Goal: Task Accomplishment & Management: Manage account settings

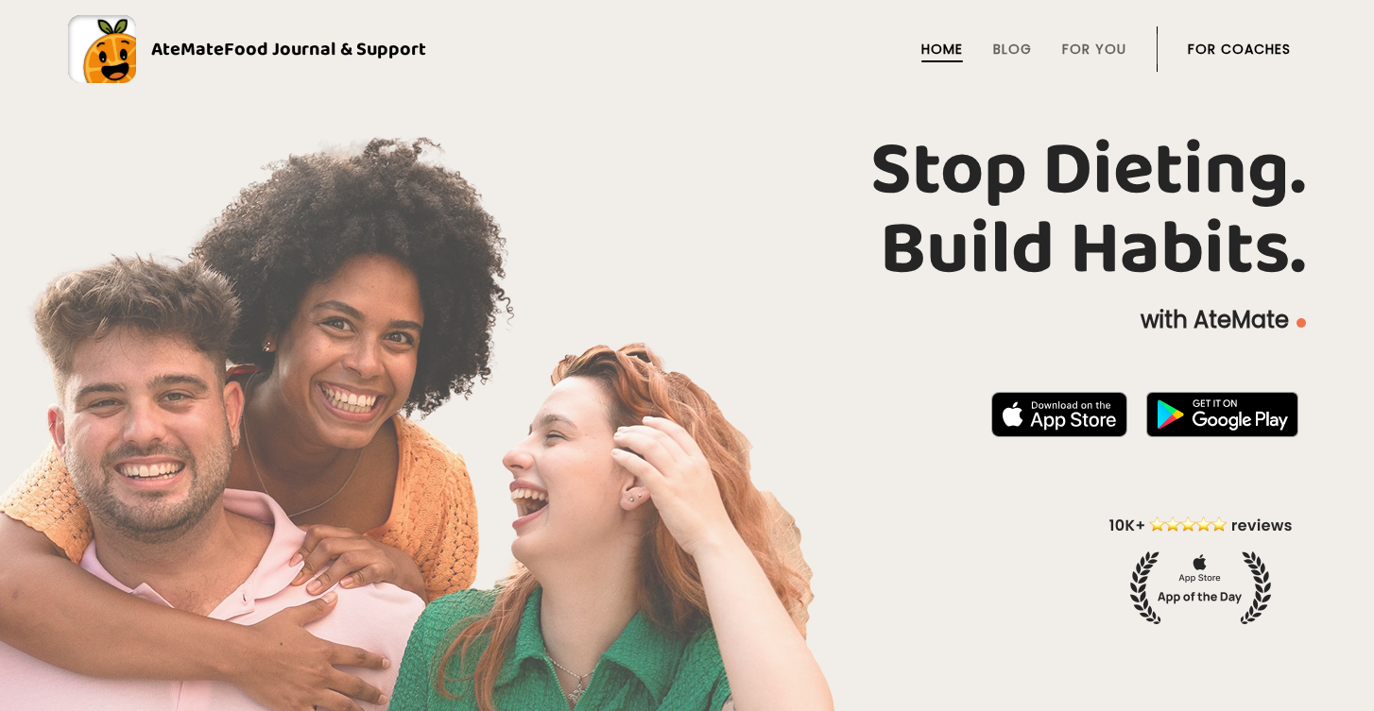
click at [1216, 50] on link "For Coaches" at bounding box center [1239, 49] width 103 height 15
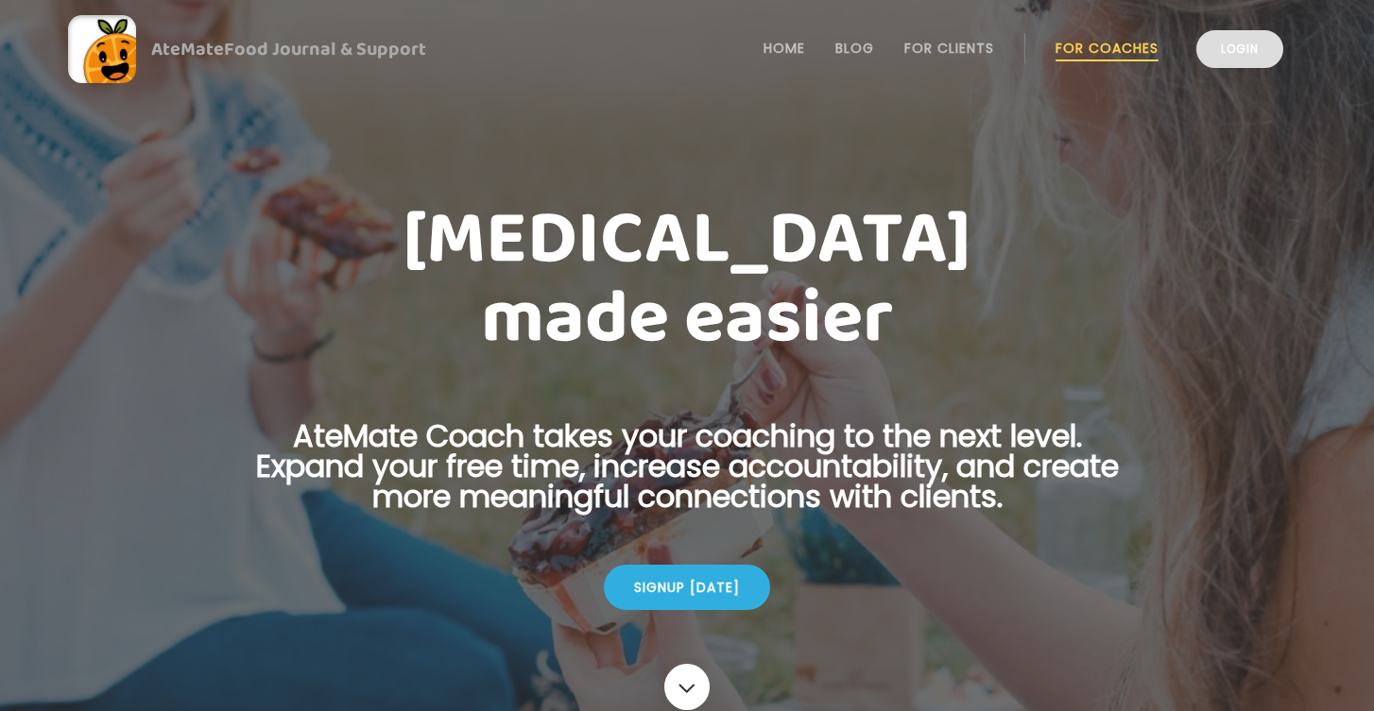
click at [1236, 55] on link "Login" at bounding box center [1239, 49] width 87 height 38
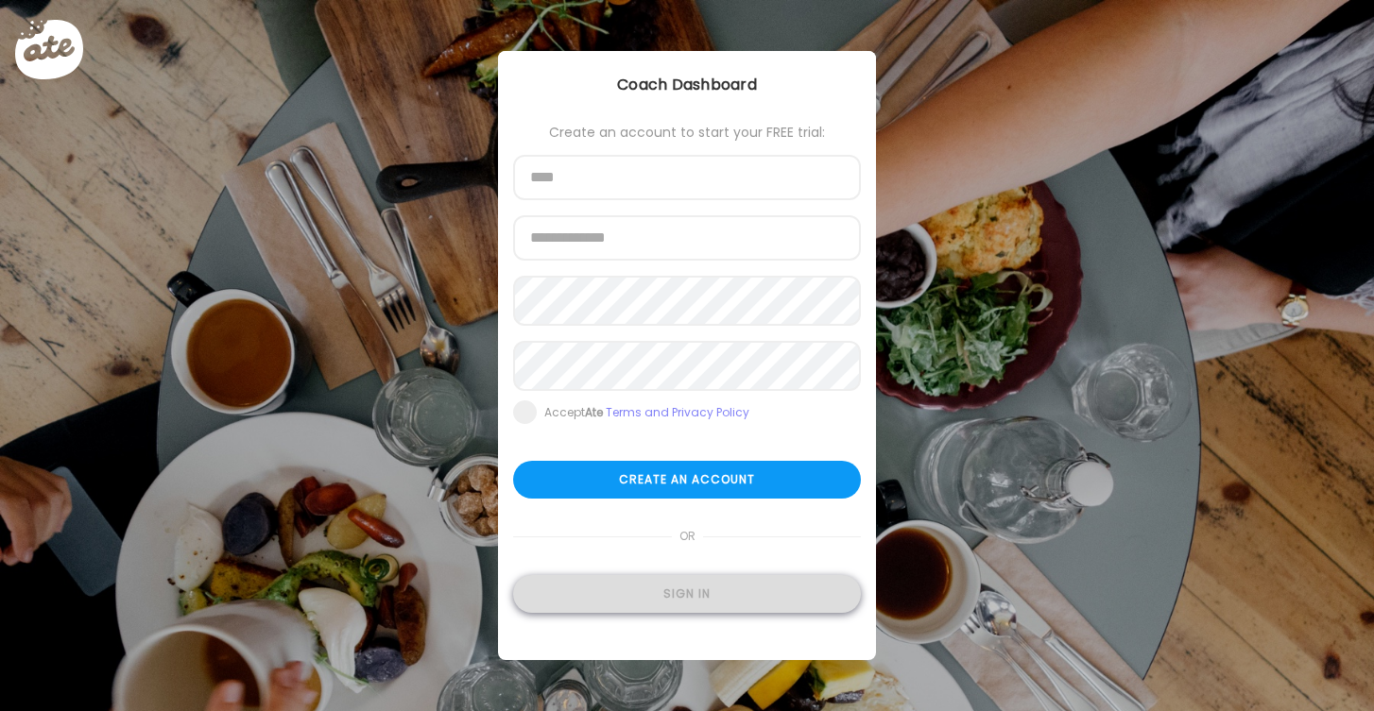
click at [703, 604] on div "Sign in" at bounding box center [687, 594] width 348 height 38
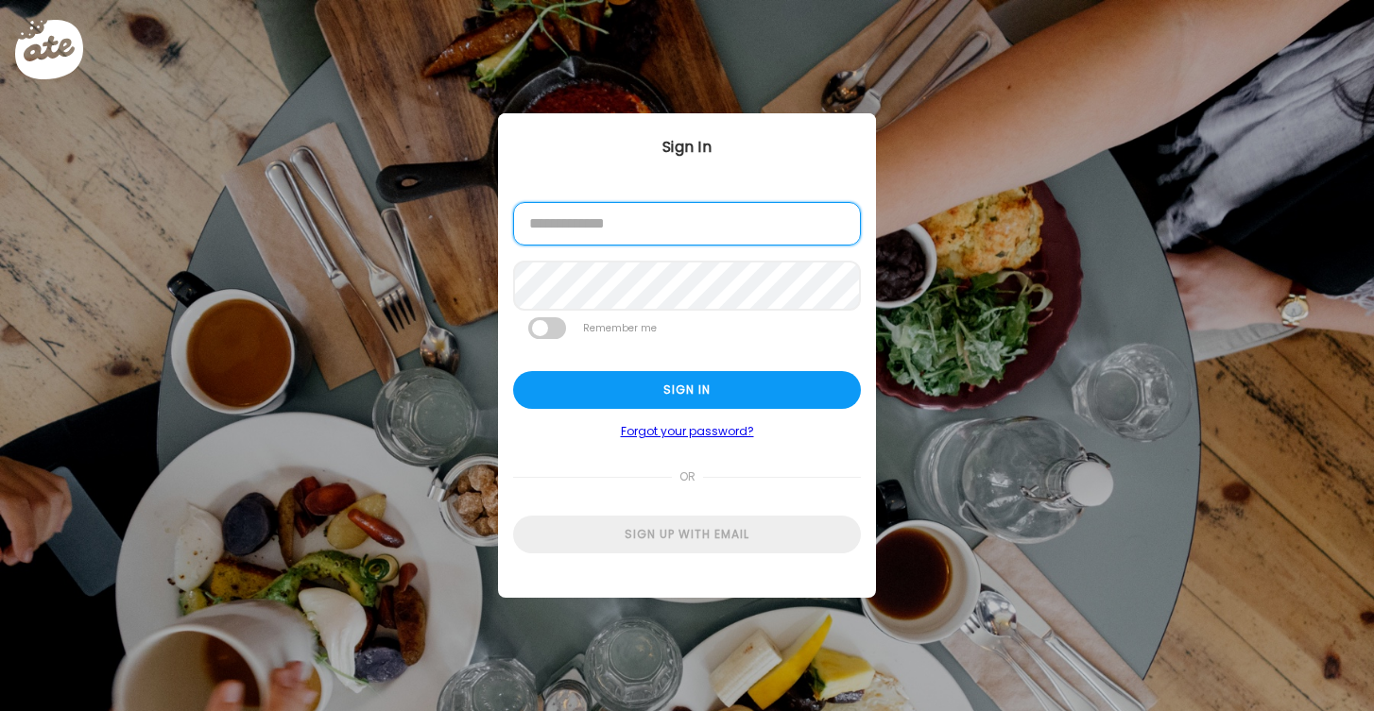
type input "**********"
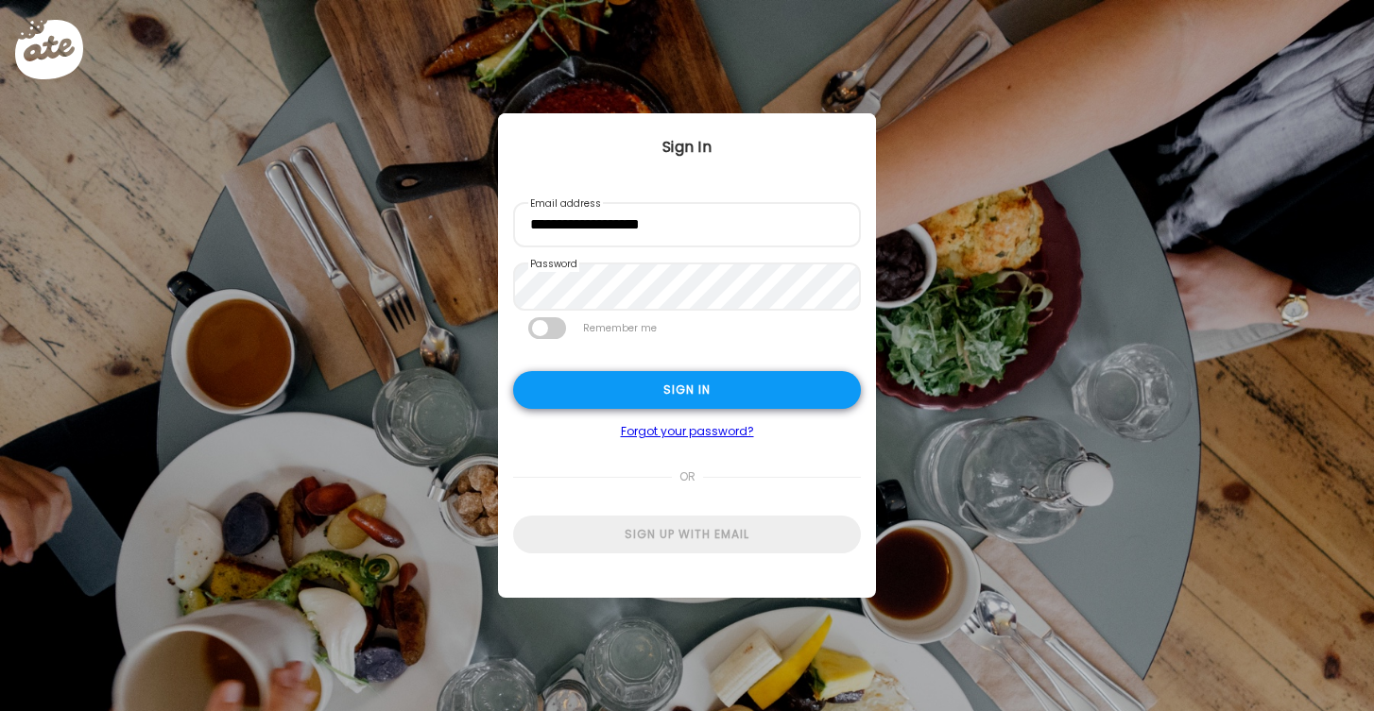
click at [676, 387] on div "Sign in" at bounding box center [687, 390] width 348 height 38
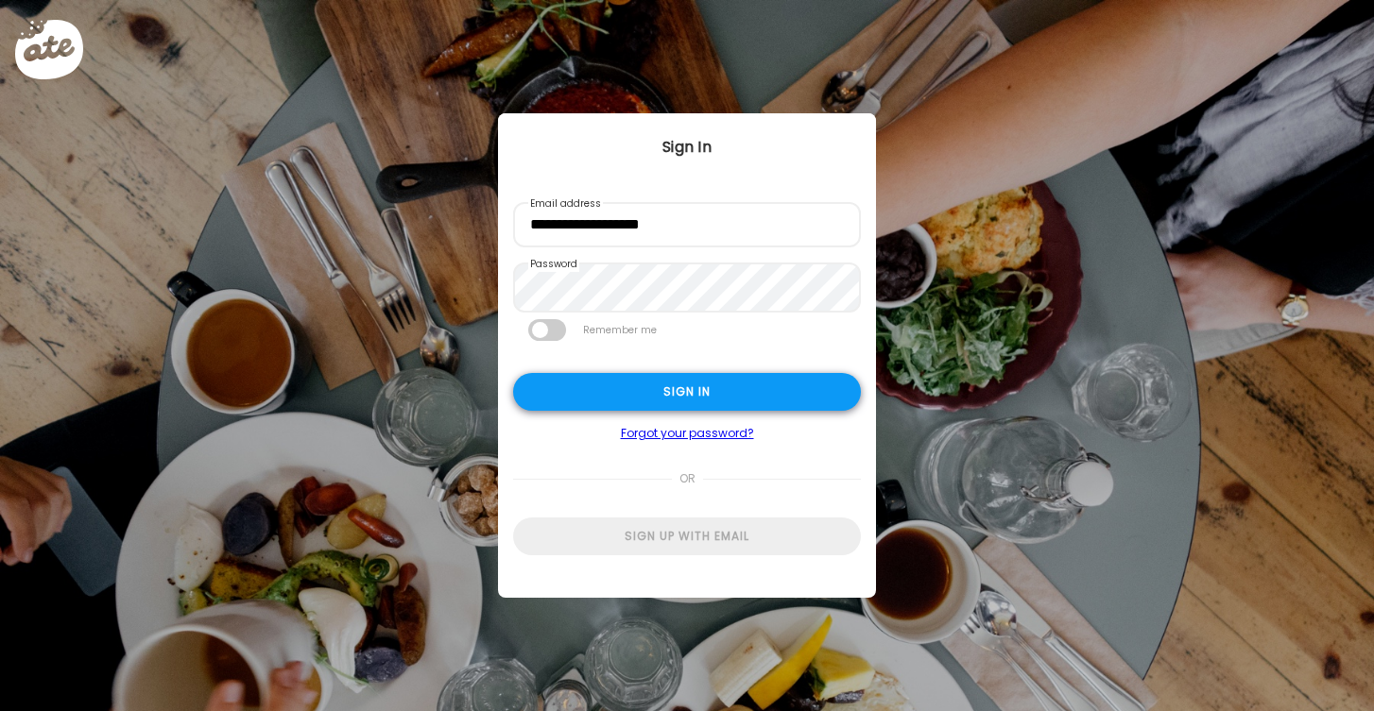
type textarea "**********"
type input "*********"
type input "**********"
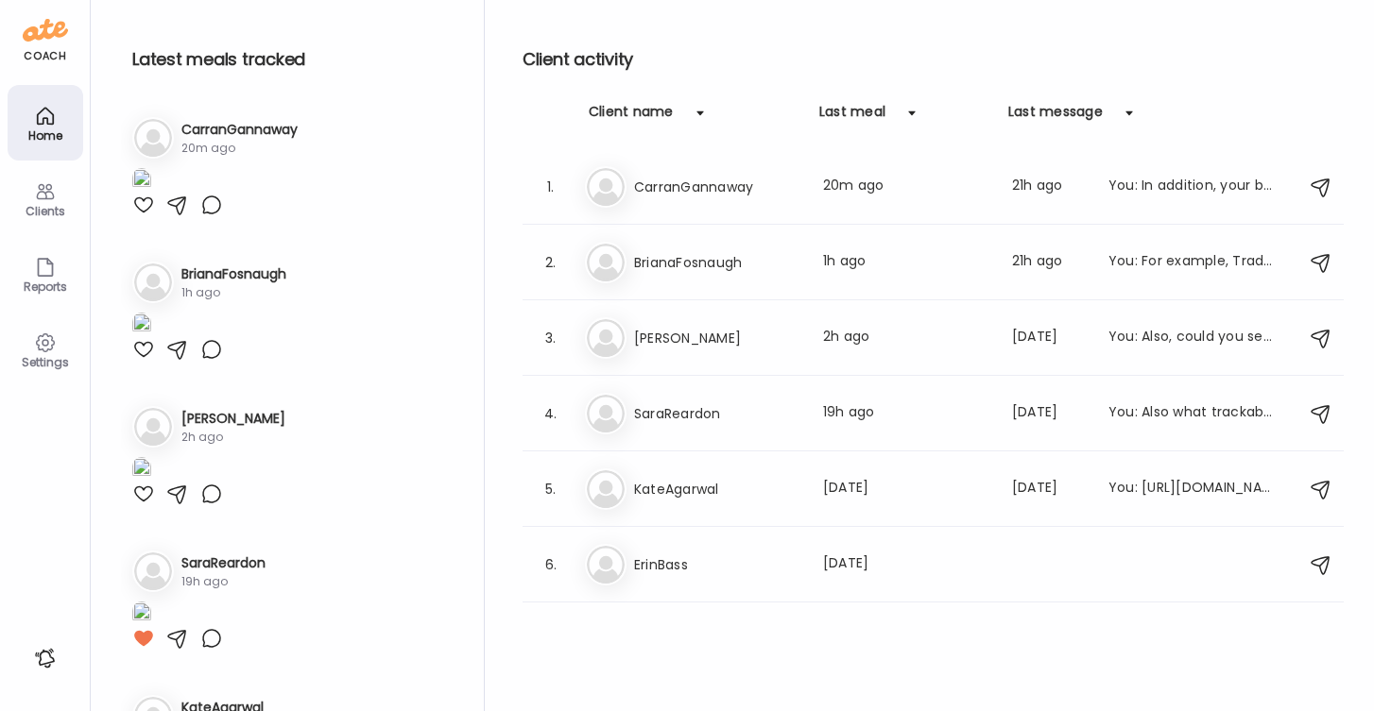
click at [146, 216] on div at bounding box center [143, 205] width 23 height 23
click at [646, 259] on h3 "BrianaFosnaugh" at bounding box center [717, 262] width 166 height 23
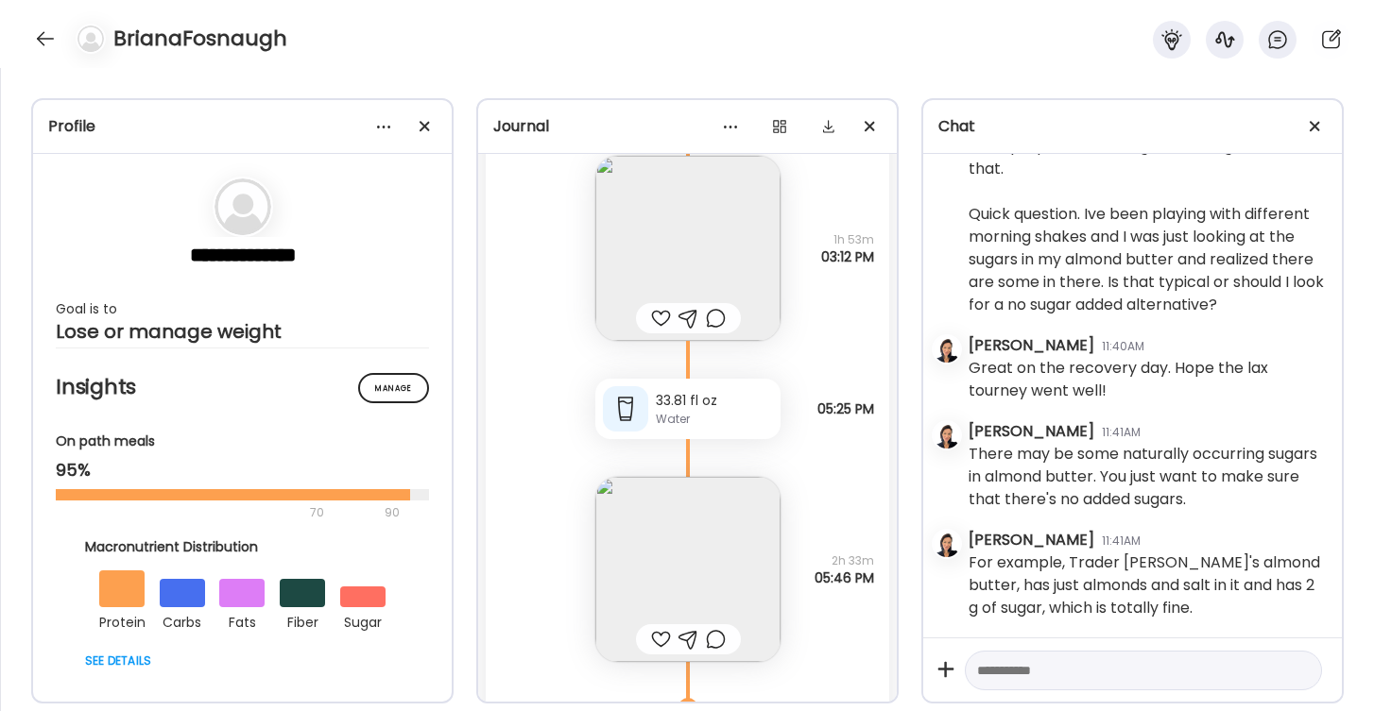
scroll to position [15414, 0]
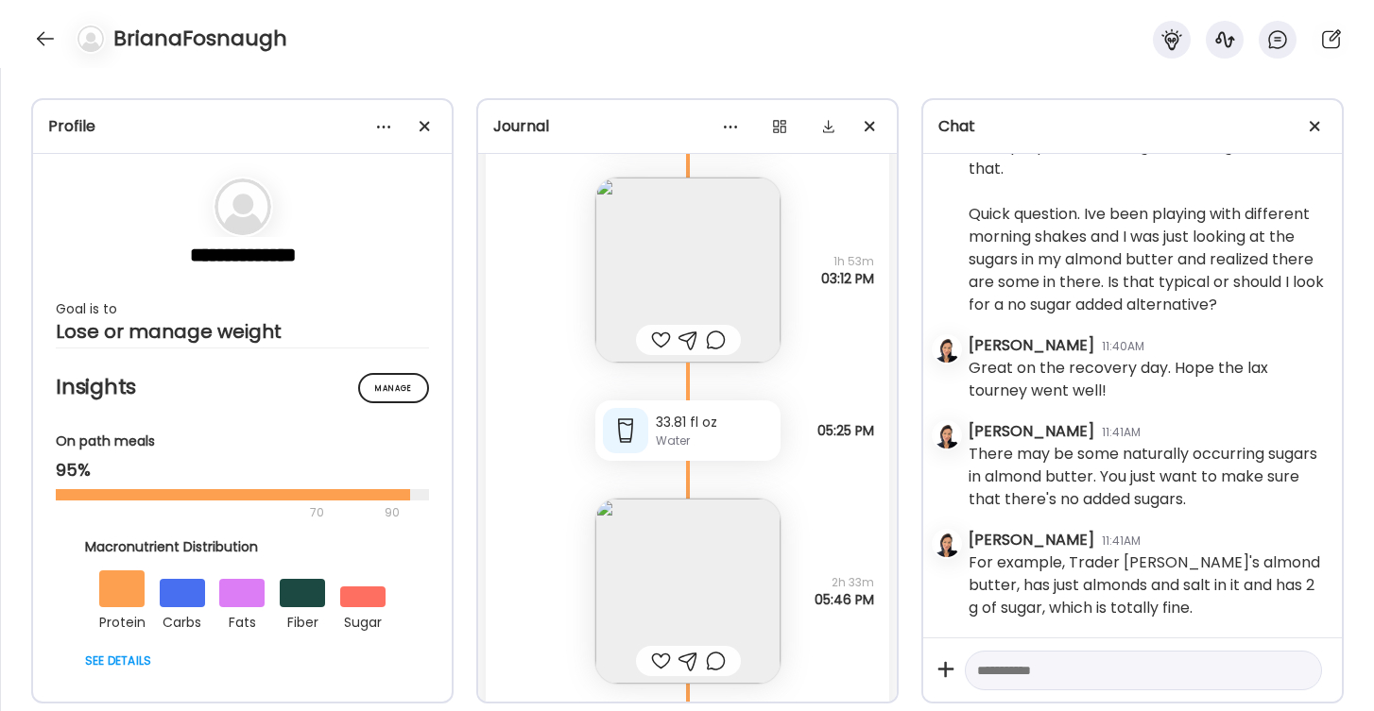
click at [690, 564] on img at bounding box center [687, 591] width 185 height 185
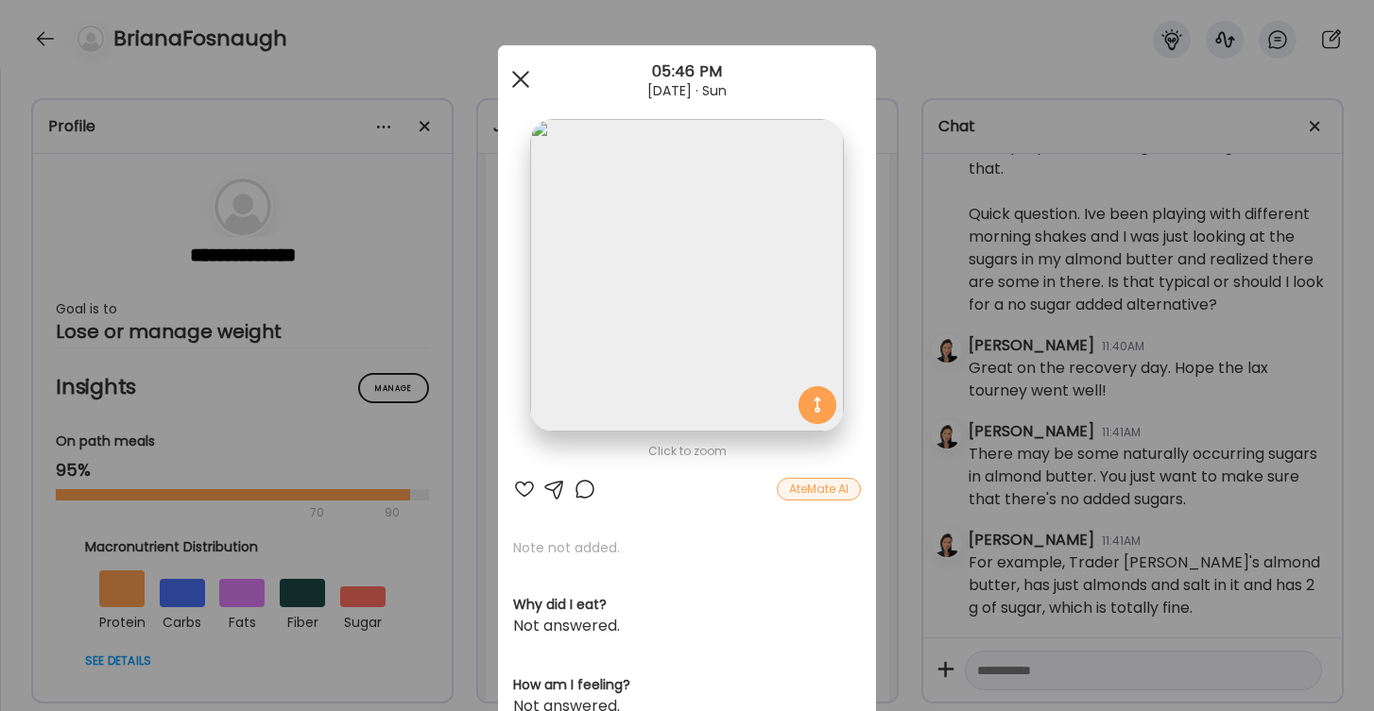
click at [524, 86] on div at bounding box center [521, 79] width 38 height 38
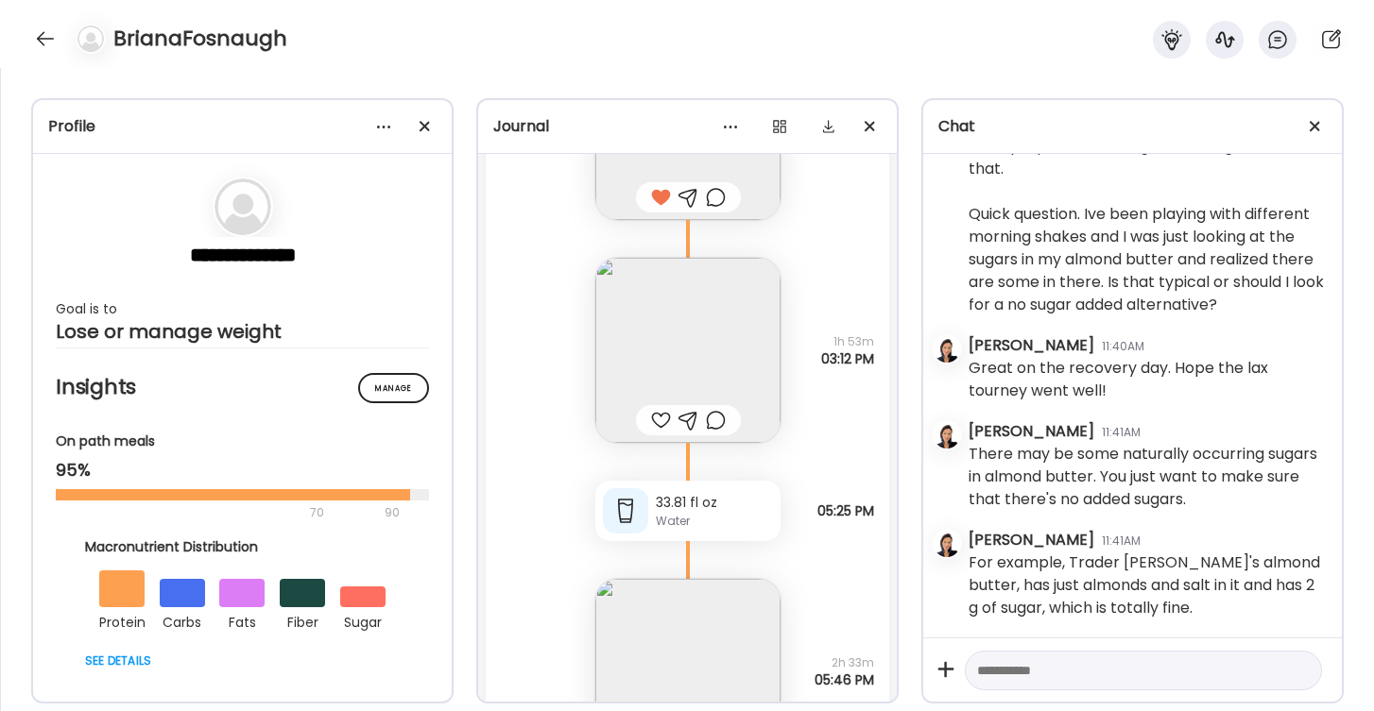
scroll to position [15225, 0]
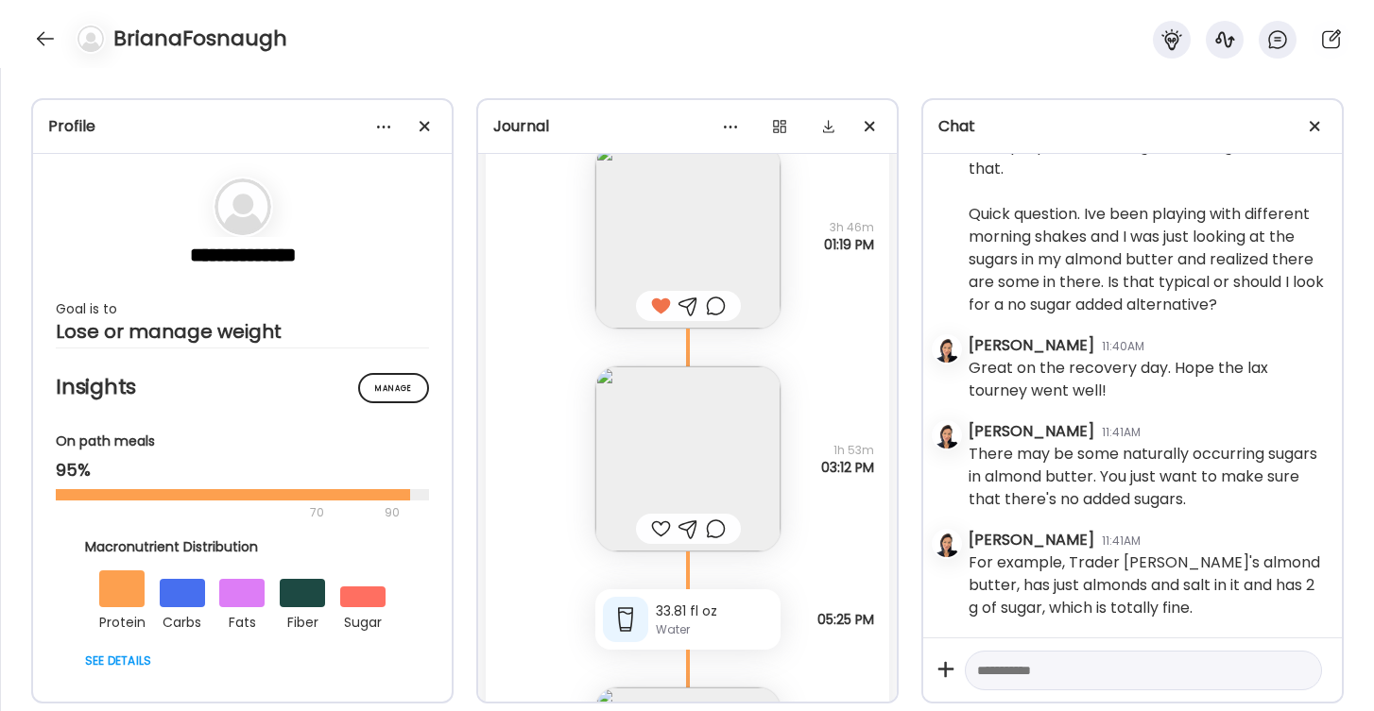
click at [705, 439] on img at bounding box center [687, 459] width 185 height 185
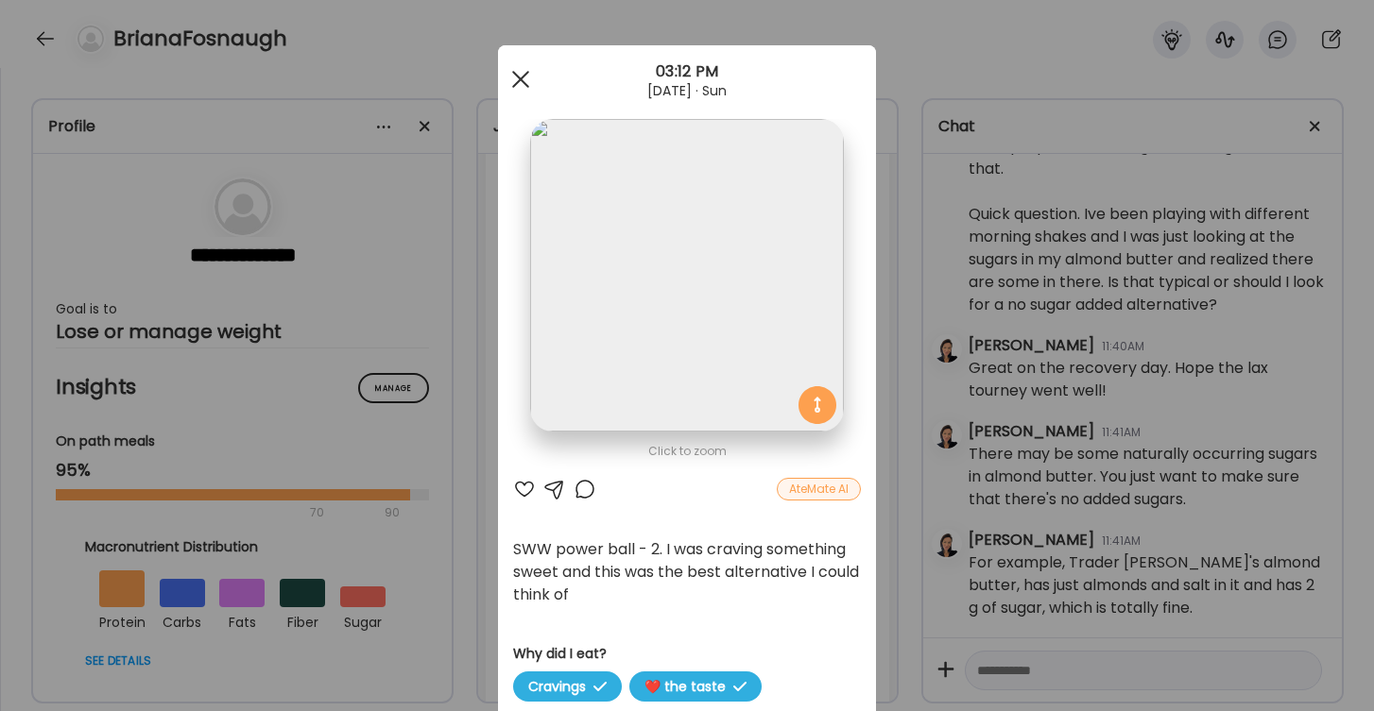
click at [514, 73] on span at bounding box center [520, 79] width 17 height 17
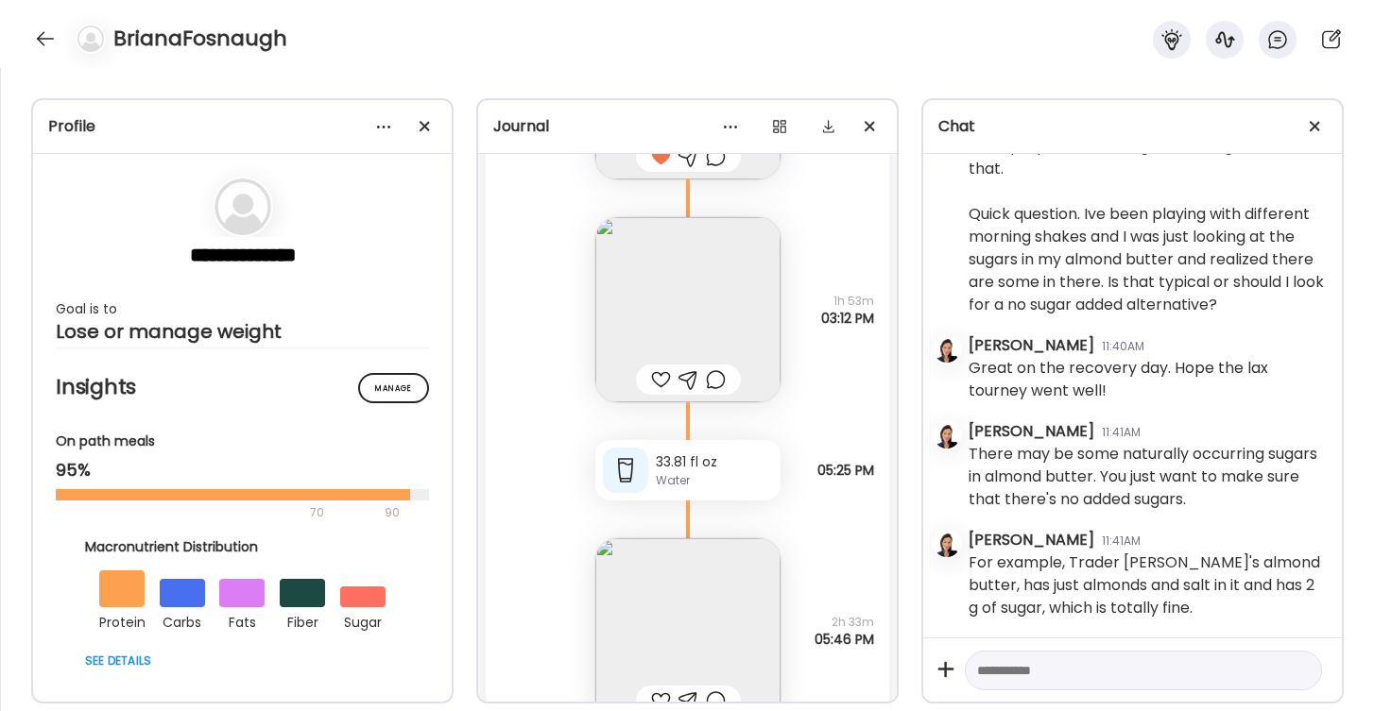
scroll to position [15415, 0]
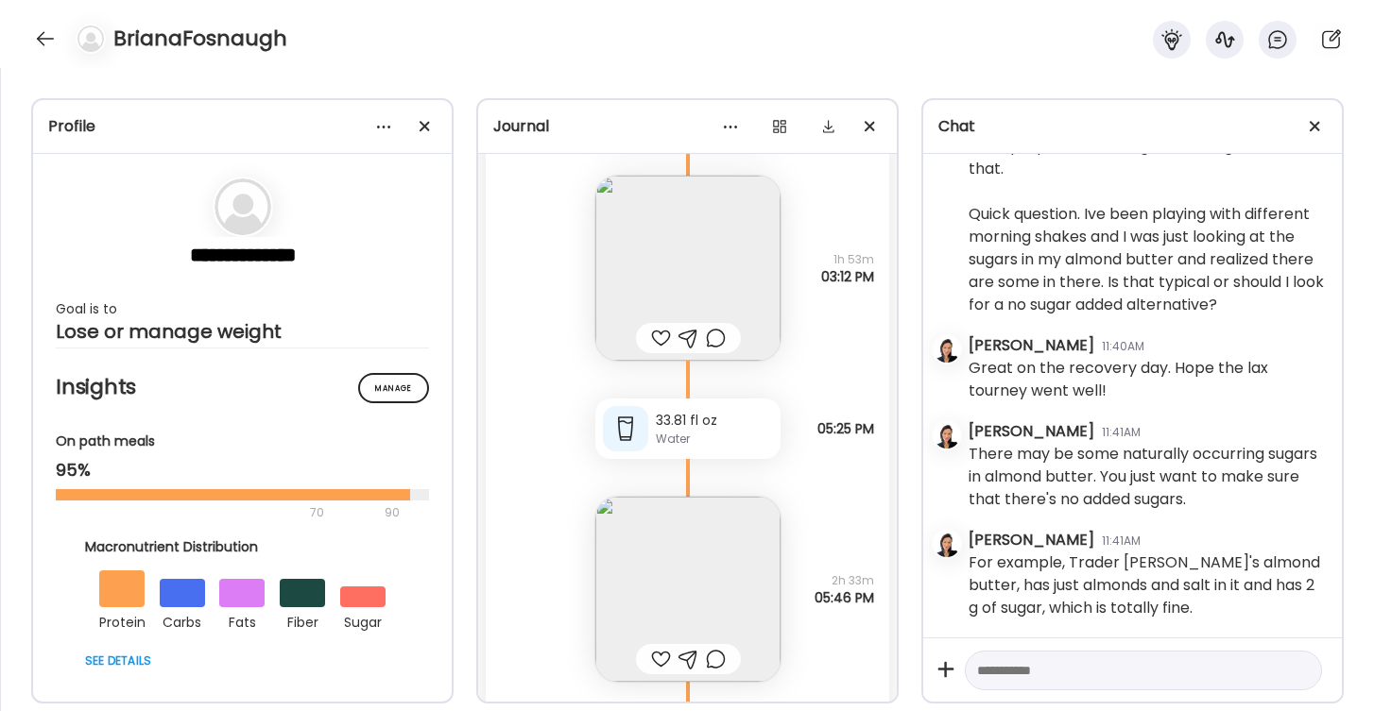
click at [1013, 679] on textarea at bounding box center [1126, 670] width 299 height 23
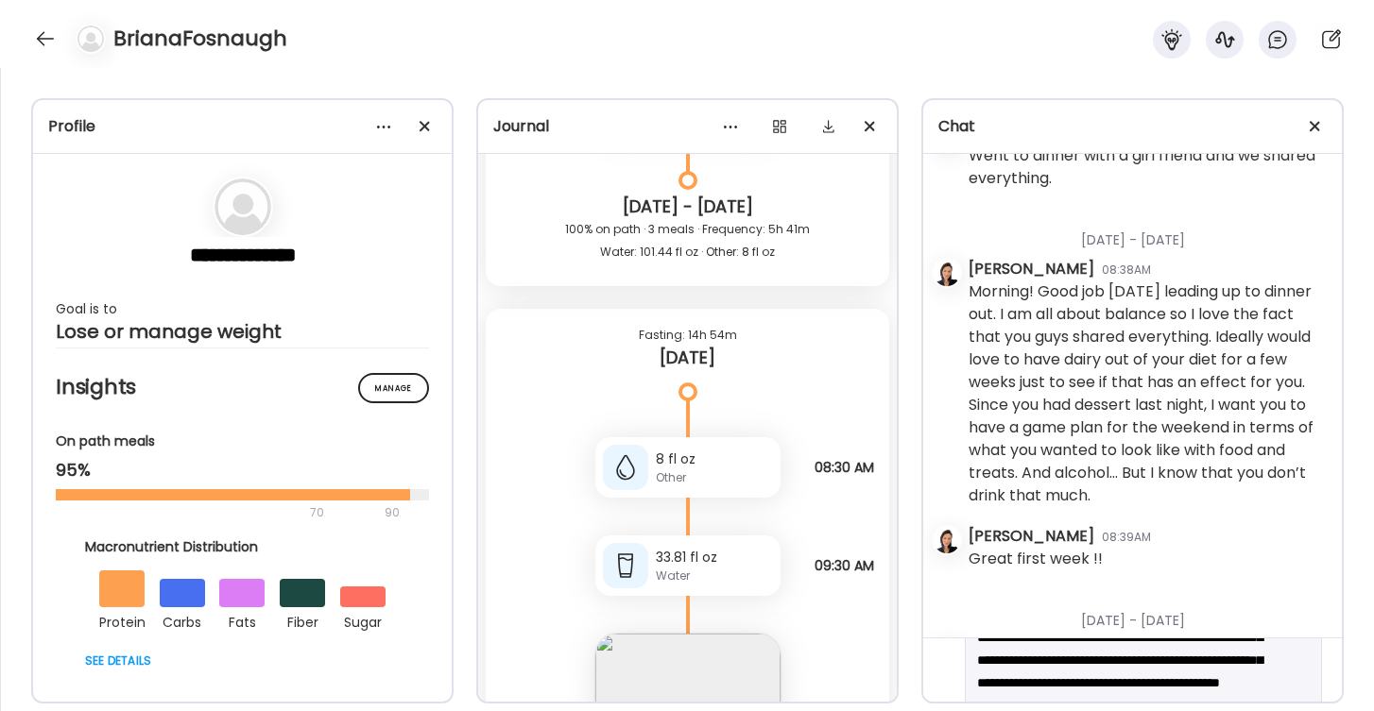
scroll to position [57, 0]
click at [1084, 683] on div "**********" at bounding box center [1143, 669] width 357 height 153
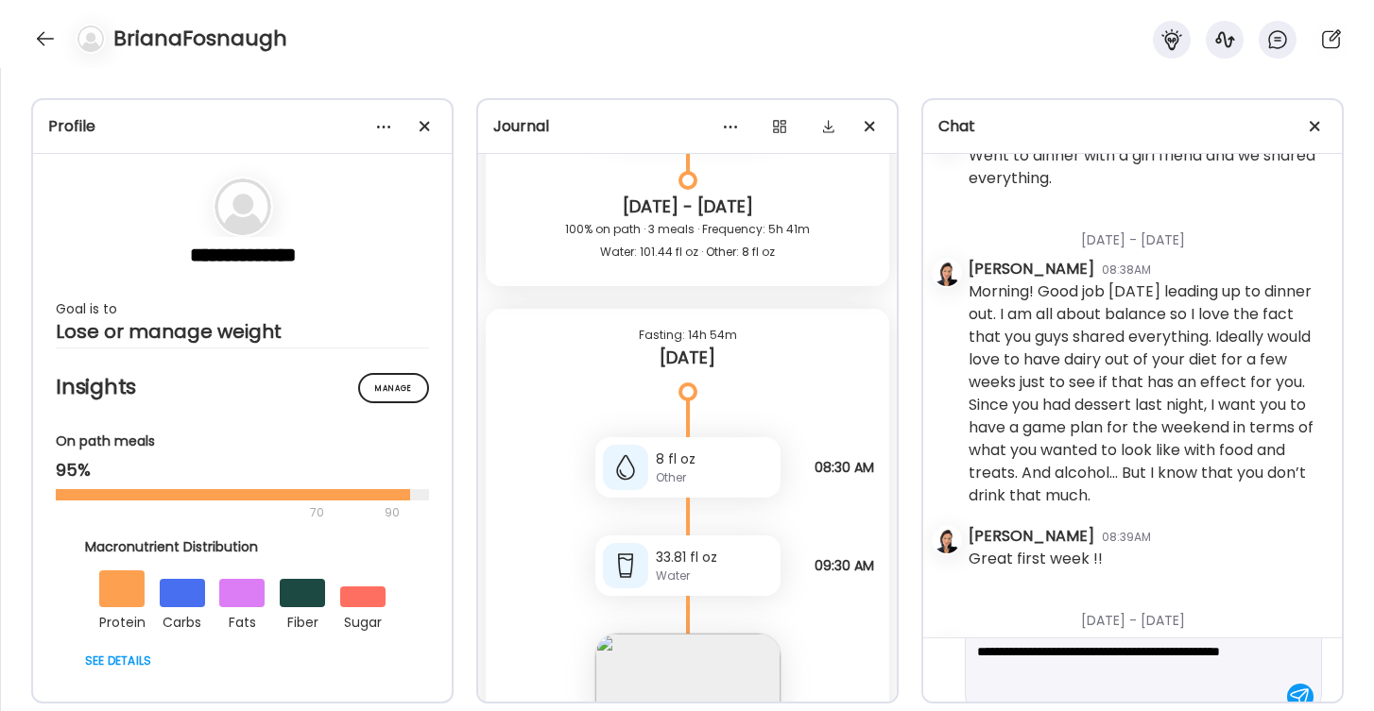
scroll to position [73, 0]
click at [1080, 668] on textarea "**********" at bounding box center [1126, 654] width 299 height 136
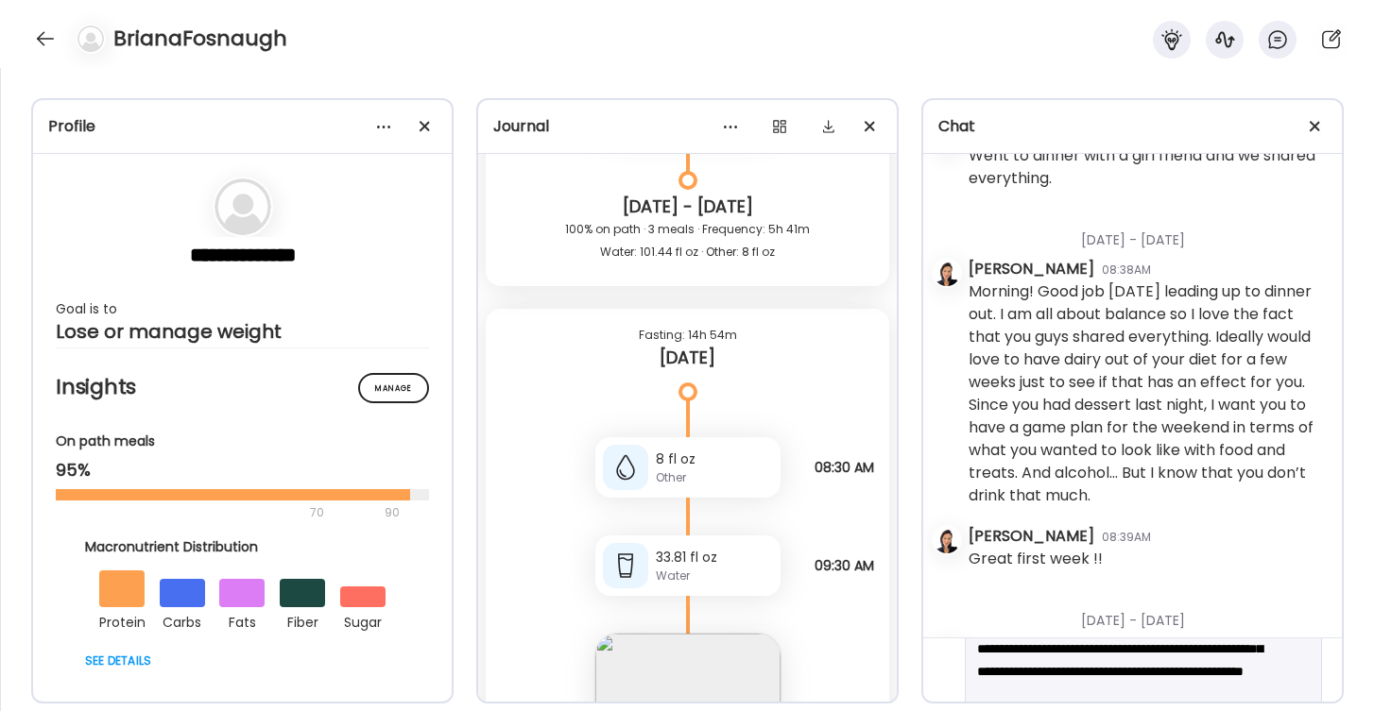
type textarea "**********"
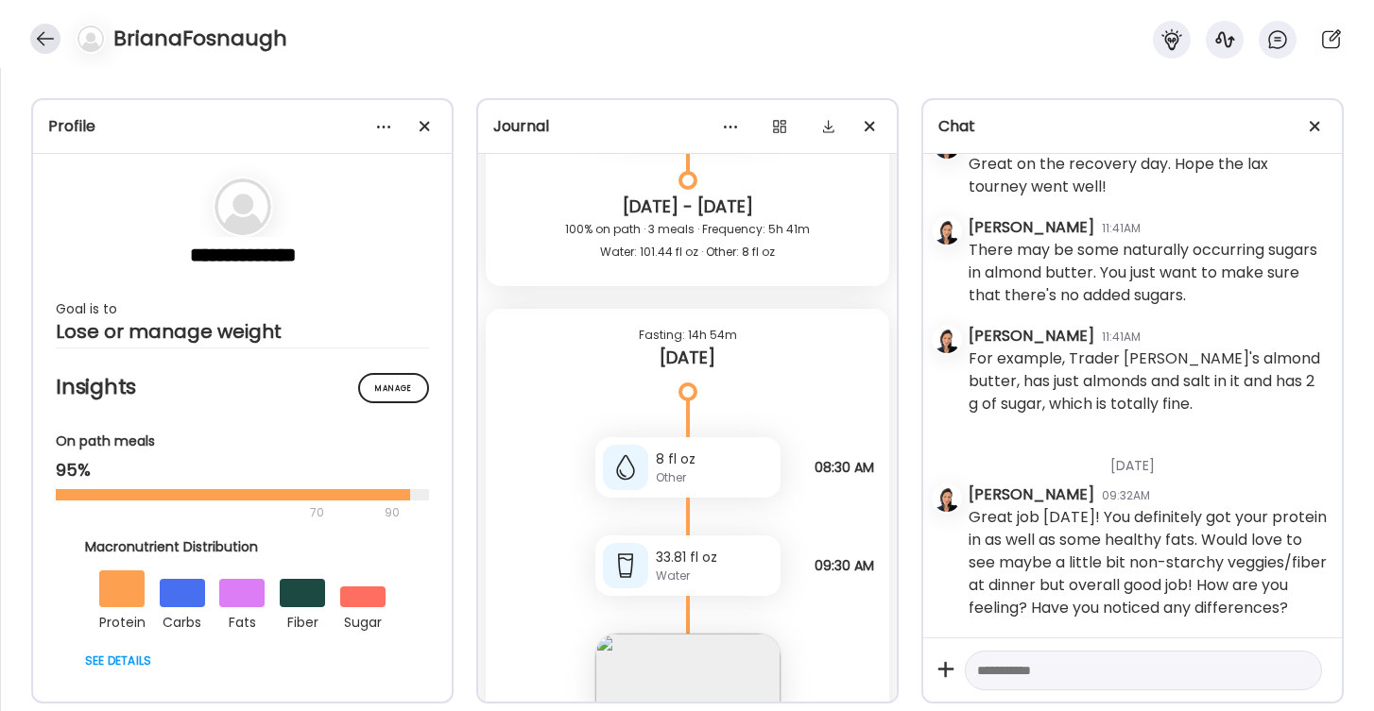
scroll to position [5108, 0]
click at [37, 42] on div at bounding box center [45, 39] width 30 height 30
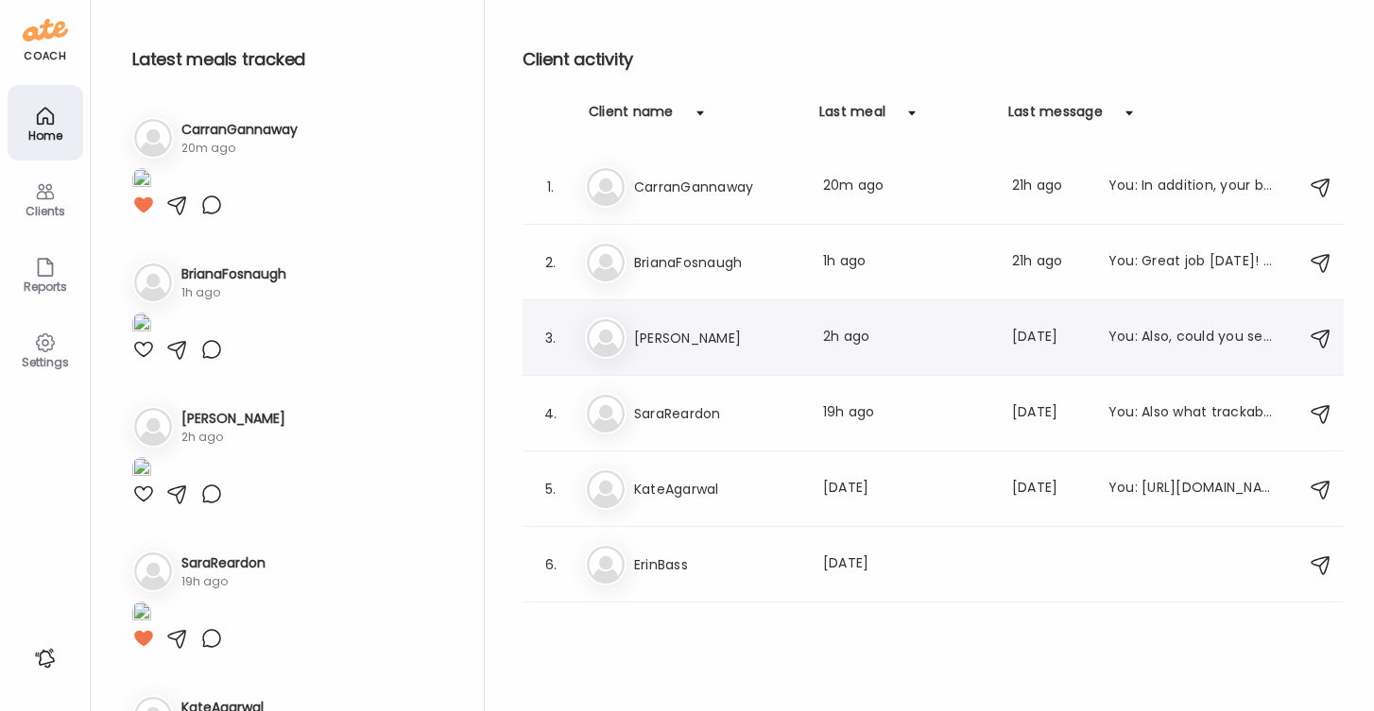
click at [646, 332] on h3 "[PERSON_NAME]" at bounding box center [717, 338] width 166 height 23
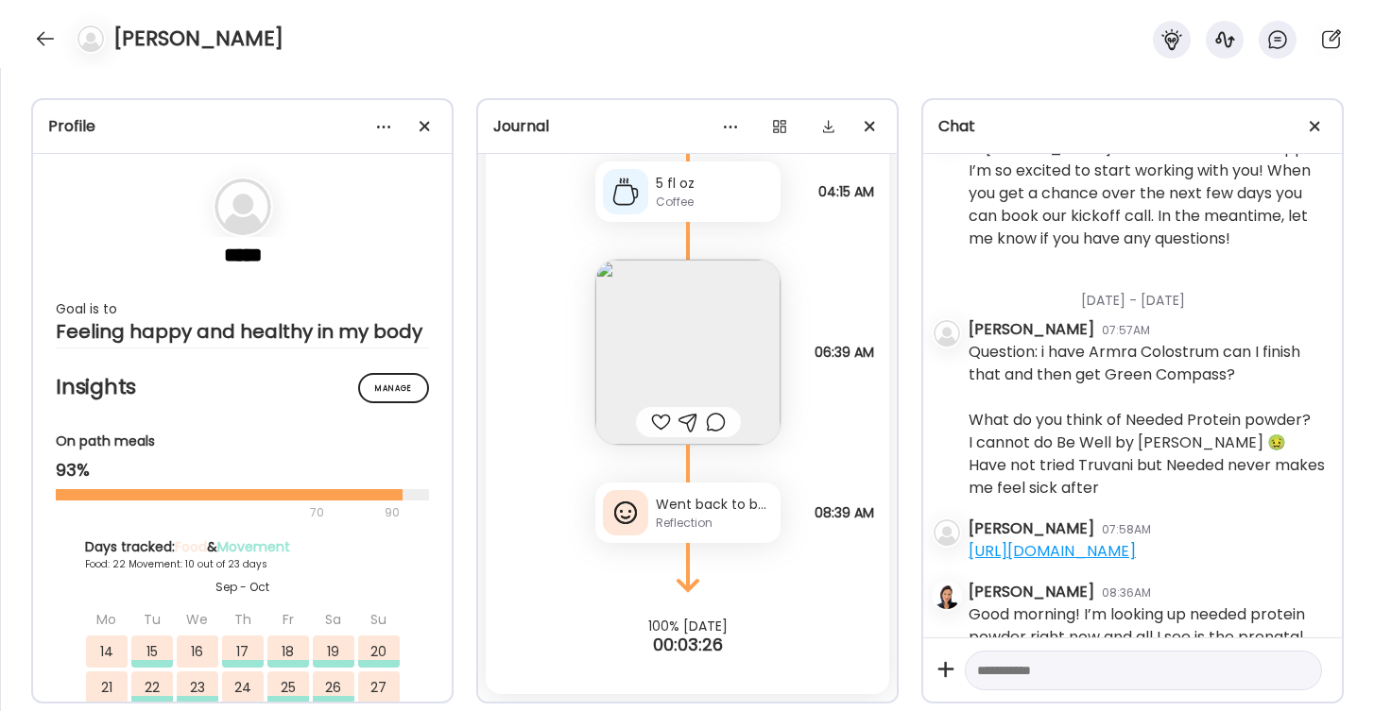
scroll to position [1424, 0]
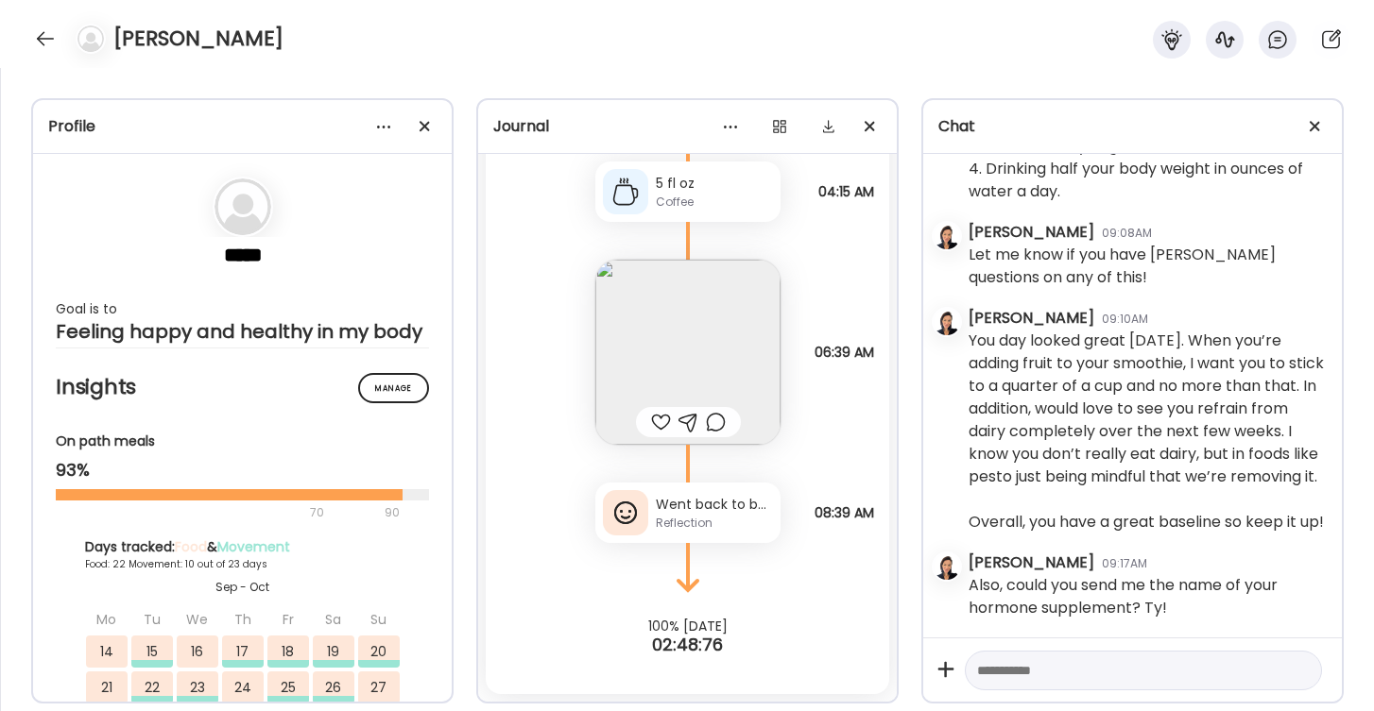
click at [663, 419] on div at bounding box center [661, 422] width 20 height 23
click at [727, 506] on div "Went back to bed until now. Feeling better" at bounding box center [714, 505] width 117 height 20
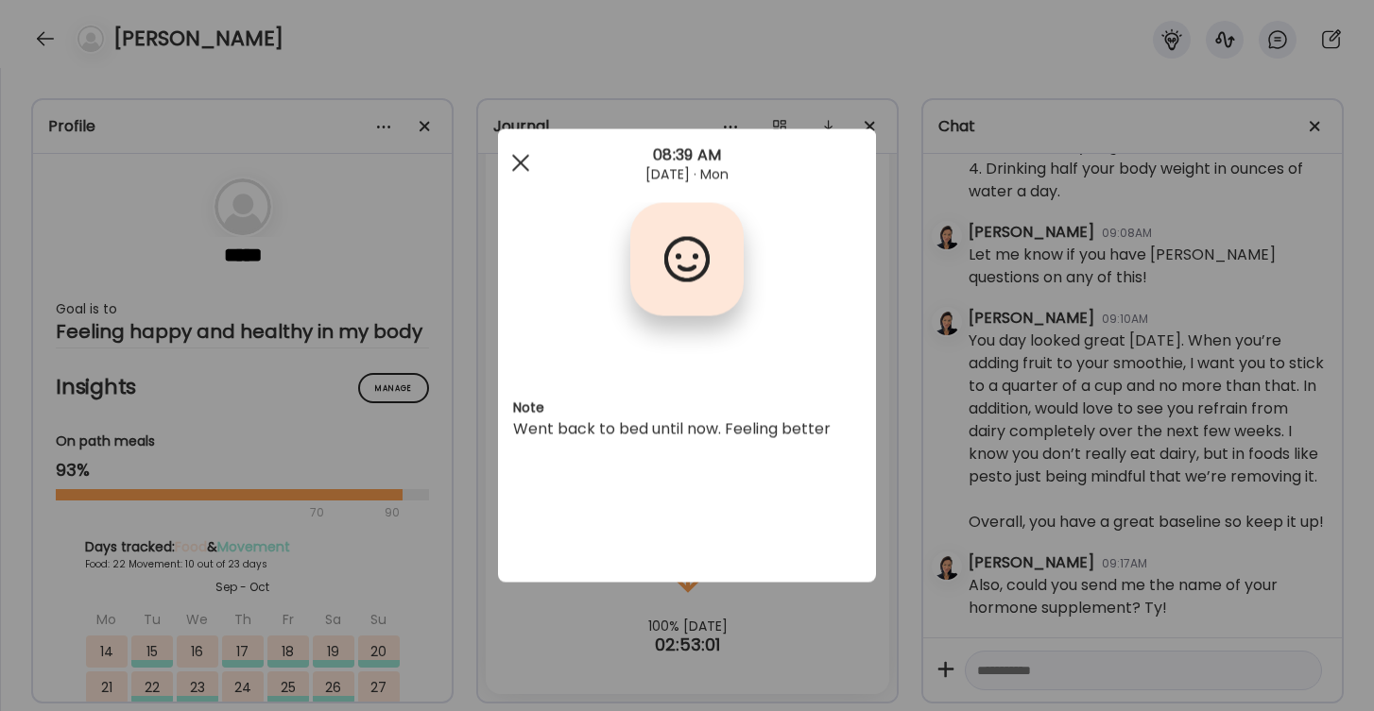
click at [511, 158] on div at bounding box center [521, 164] width 38 height 38
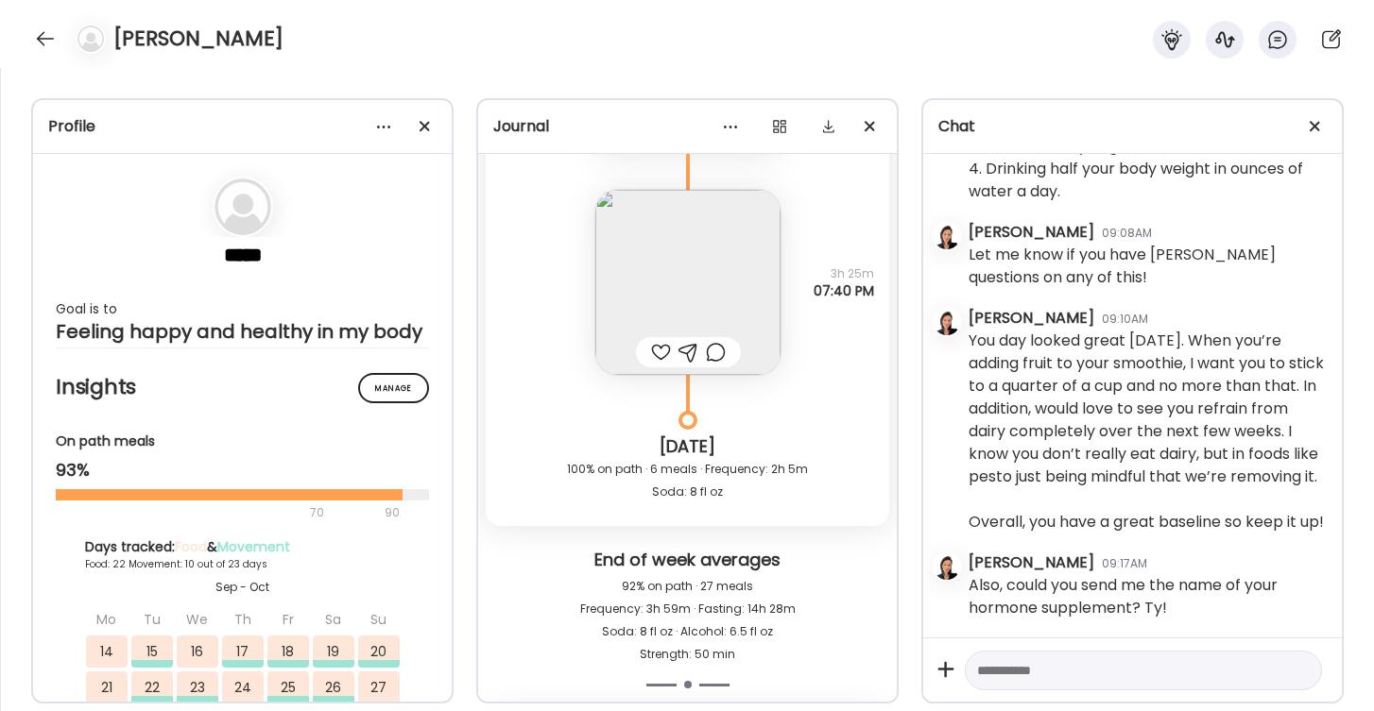
scroll to position [0, 0]
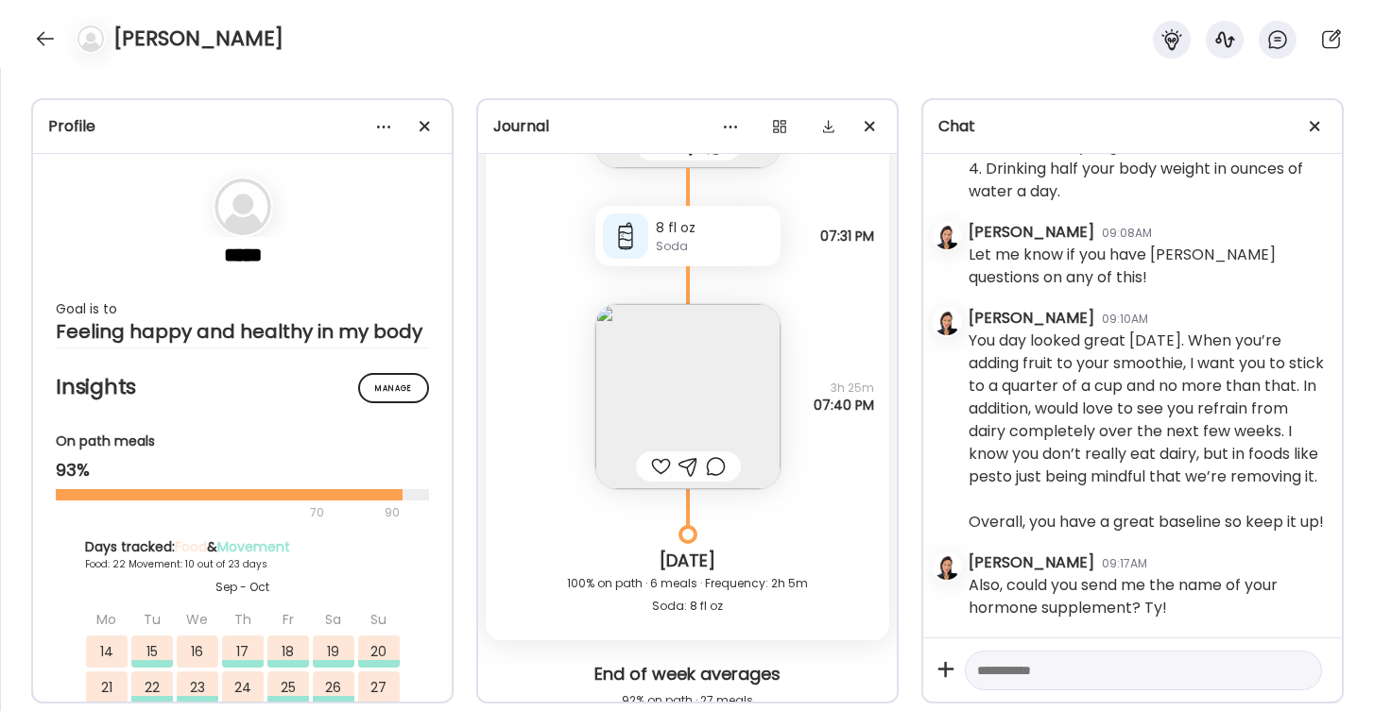
click at [709, 350] on img at bounding box center [687, 396] width 185 height 185
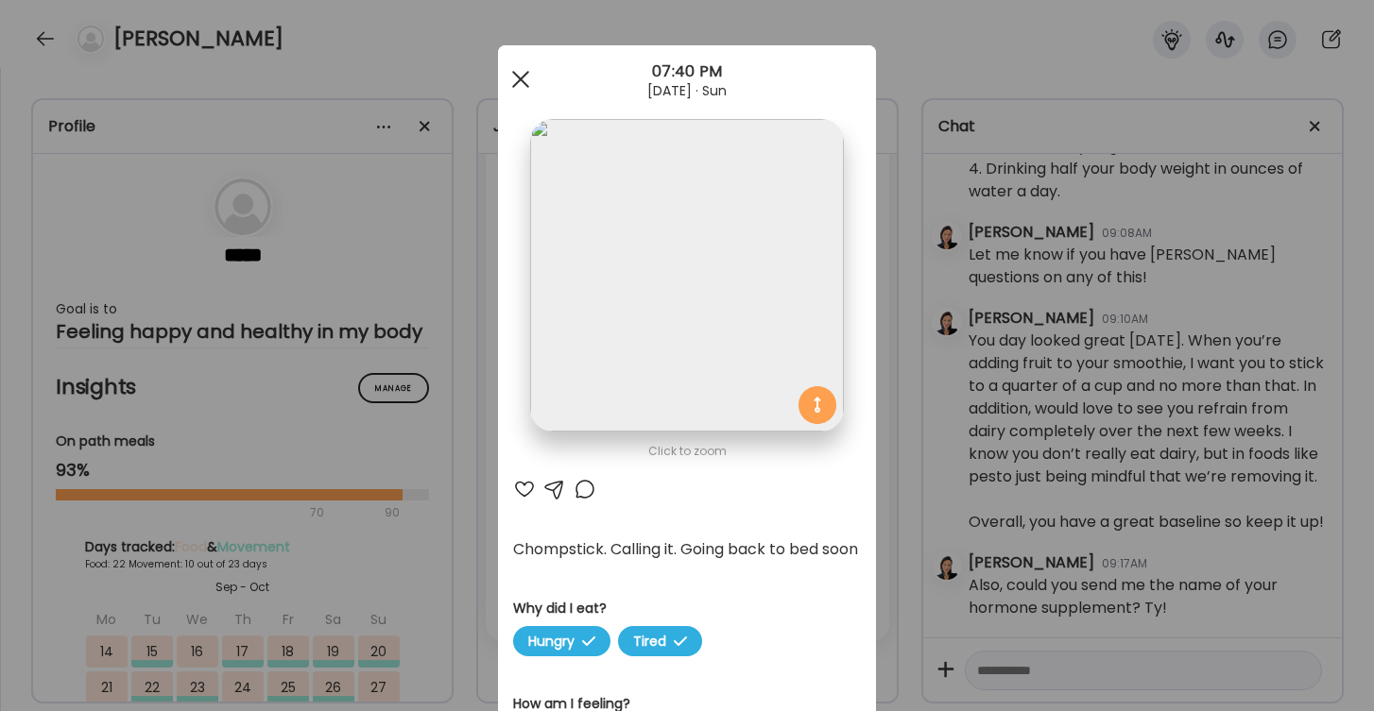
click at [512, 74] on div at bounding box center [521, 79] width 38 height 38
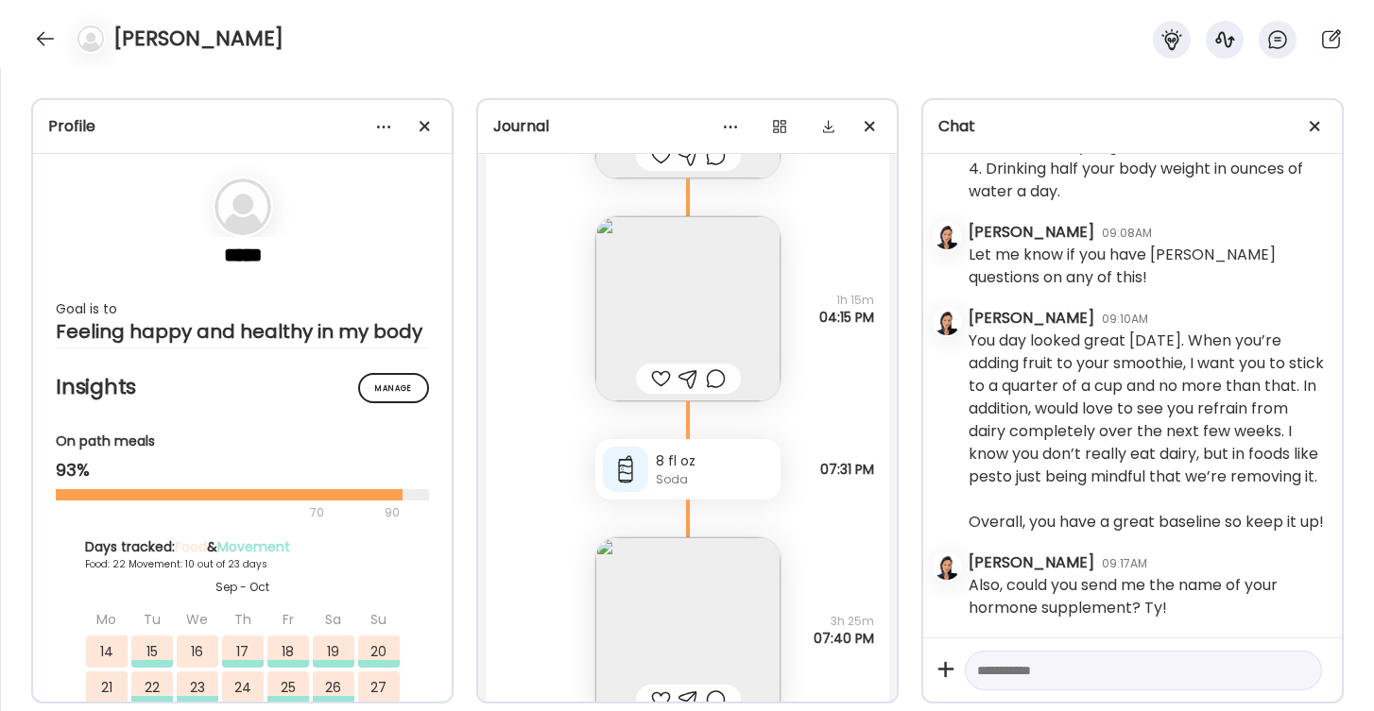
click at [681, 299] on img at bounding box center [687, 308] width 185 height 185
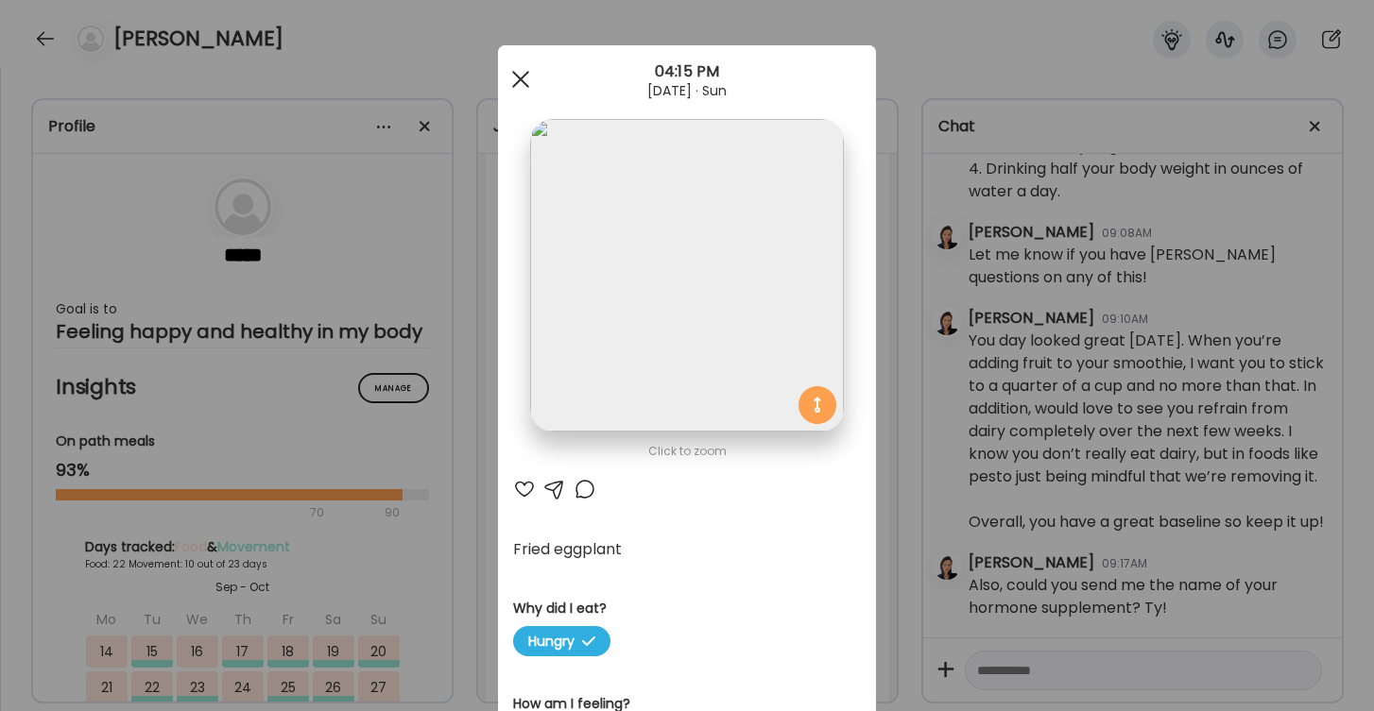
click at [518, 75] on div at bounding box center [521, 79] width 38 height 38
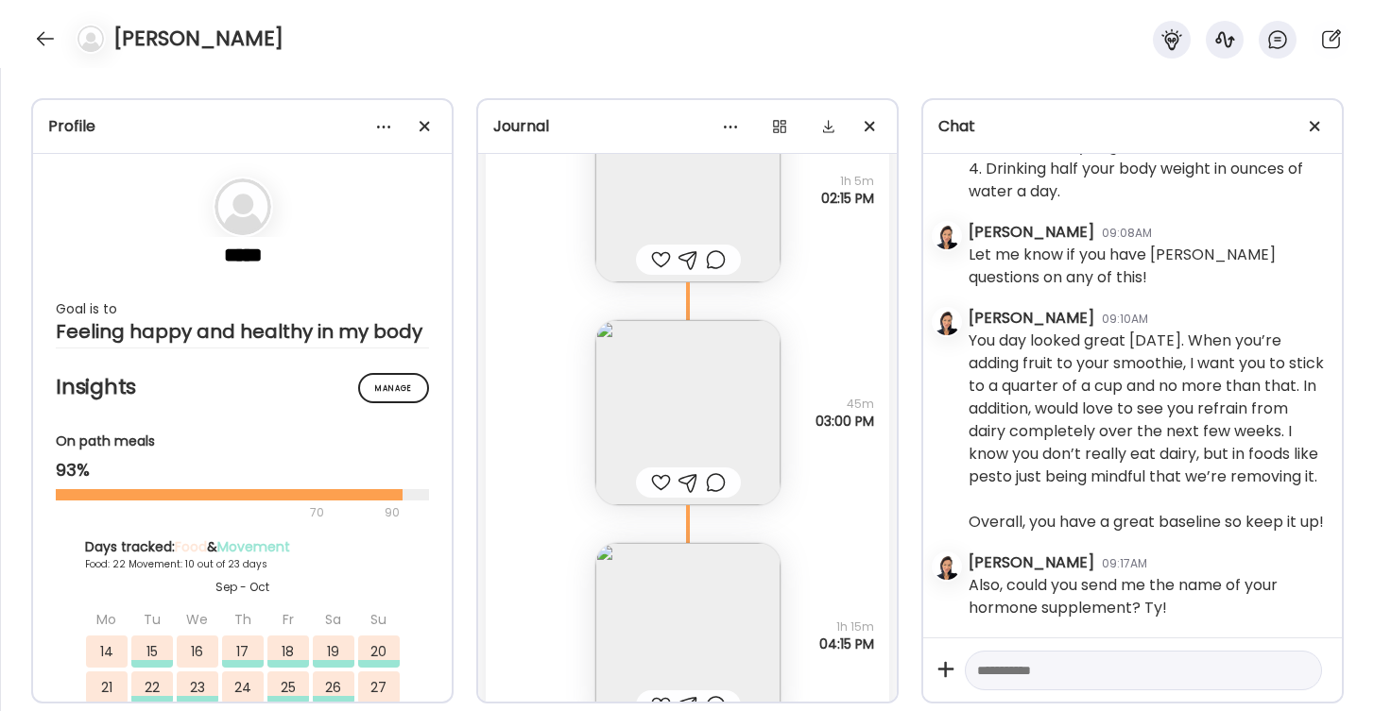
click at [701, 365] on img at bounding box center [687, 412] width 185 height 185
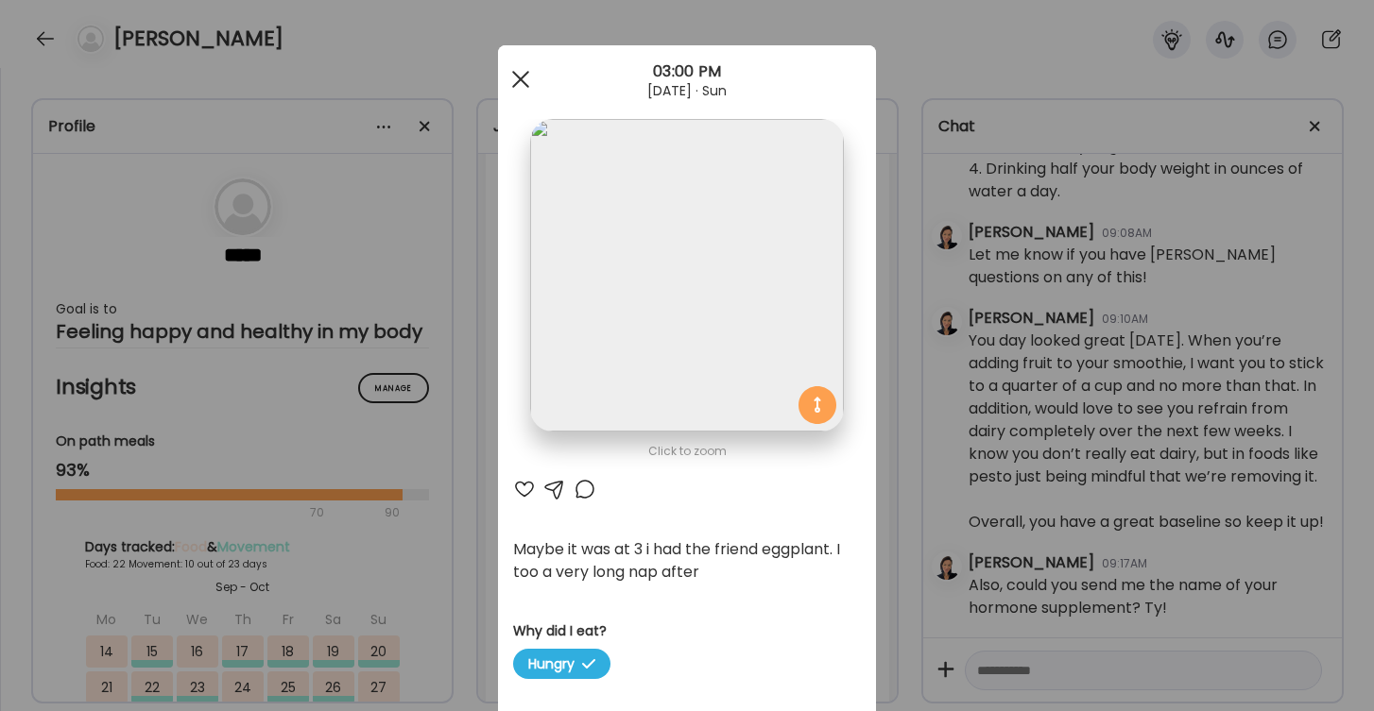
click at [519, 87] on div at bounding box center [521, 79] width 38 height 38
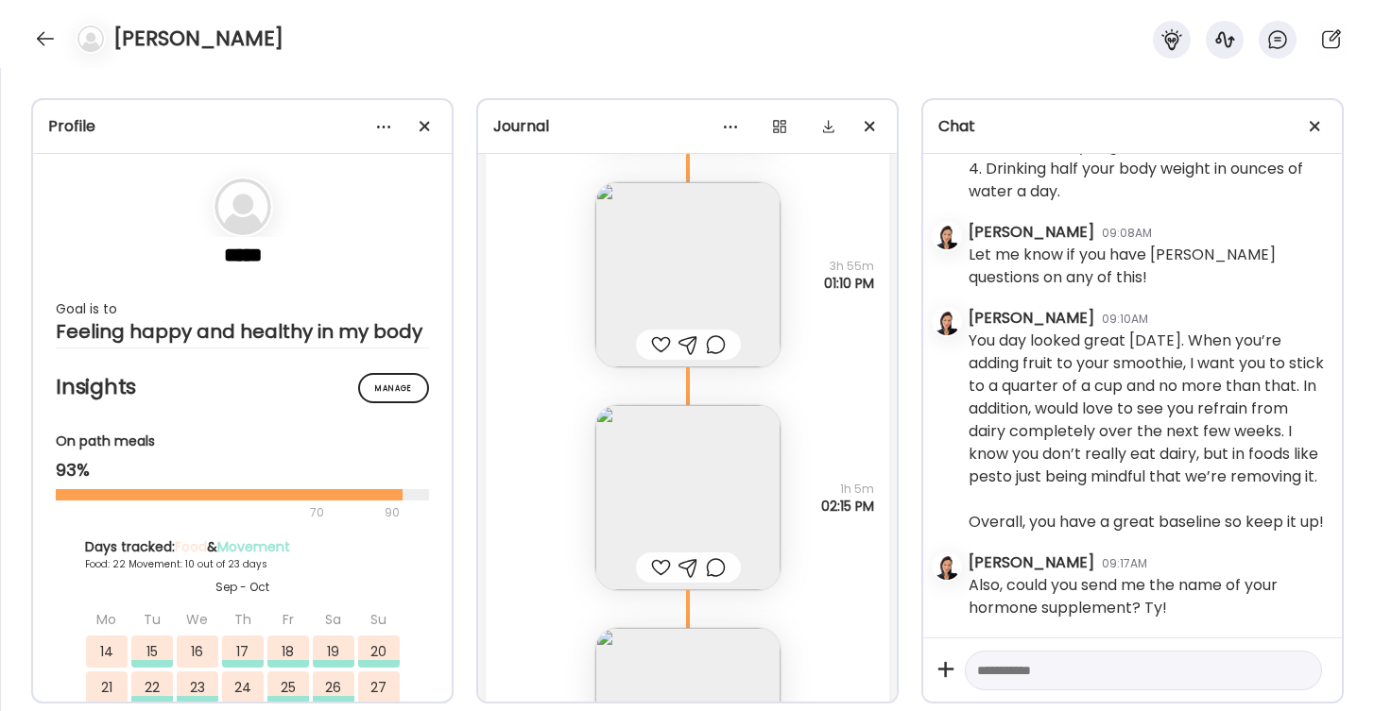
scroll to position [50623, 0]
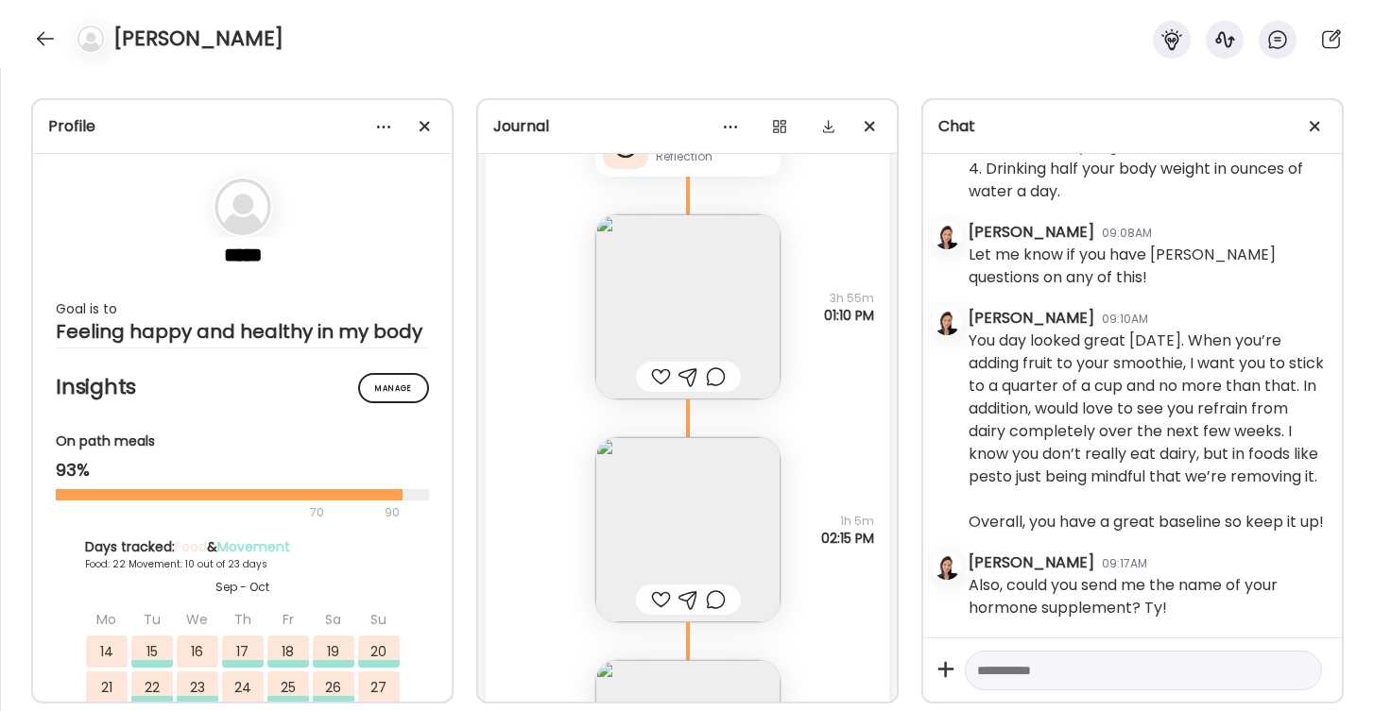
click at [700, 334] on img at bounding box center [687, 306] width 185 height 185
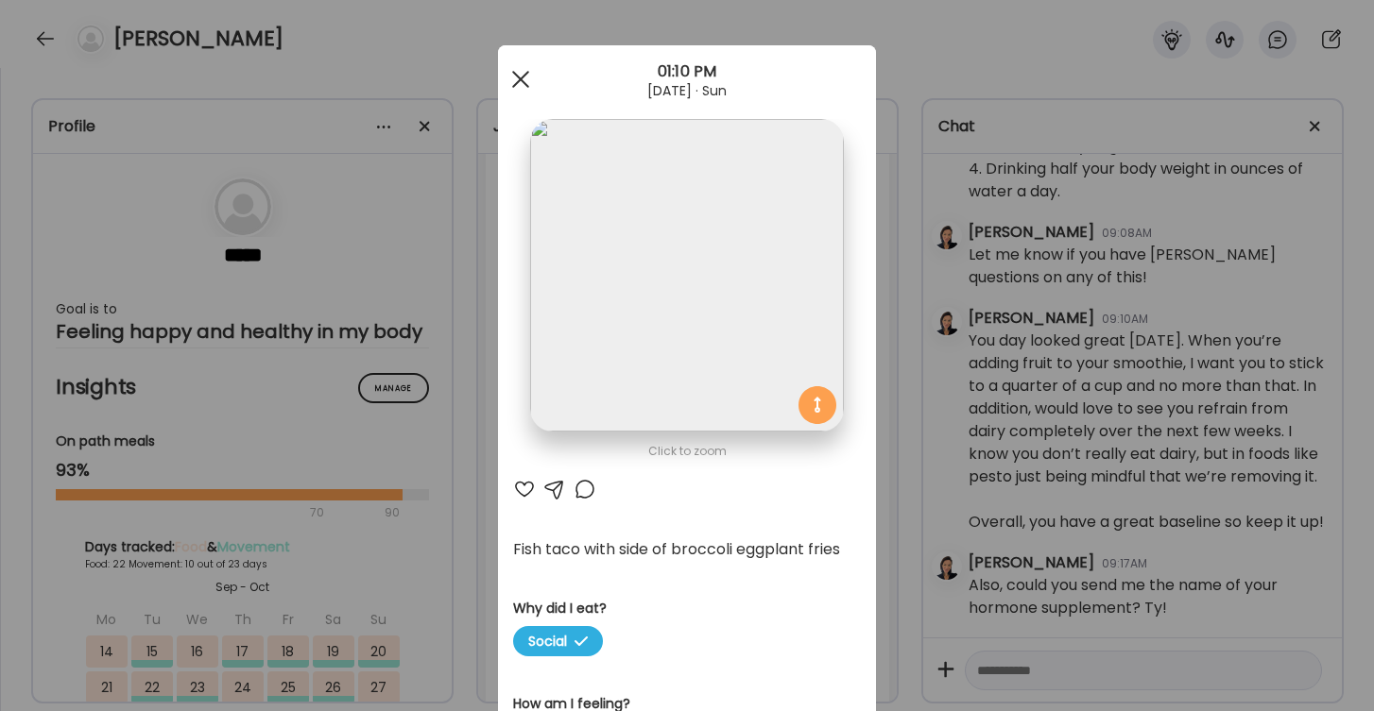
click at [514, 67] on div at bounding box center [521, 79] width 38 height 38
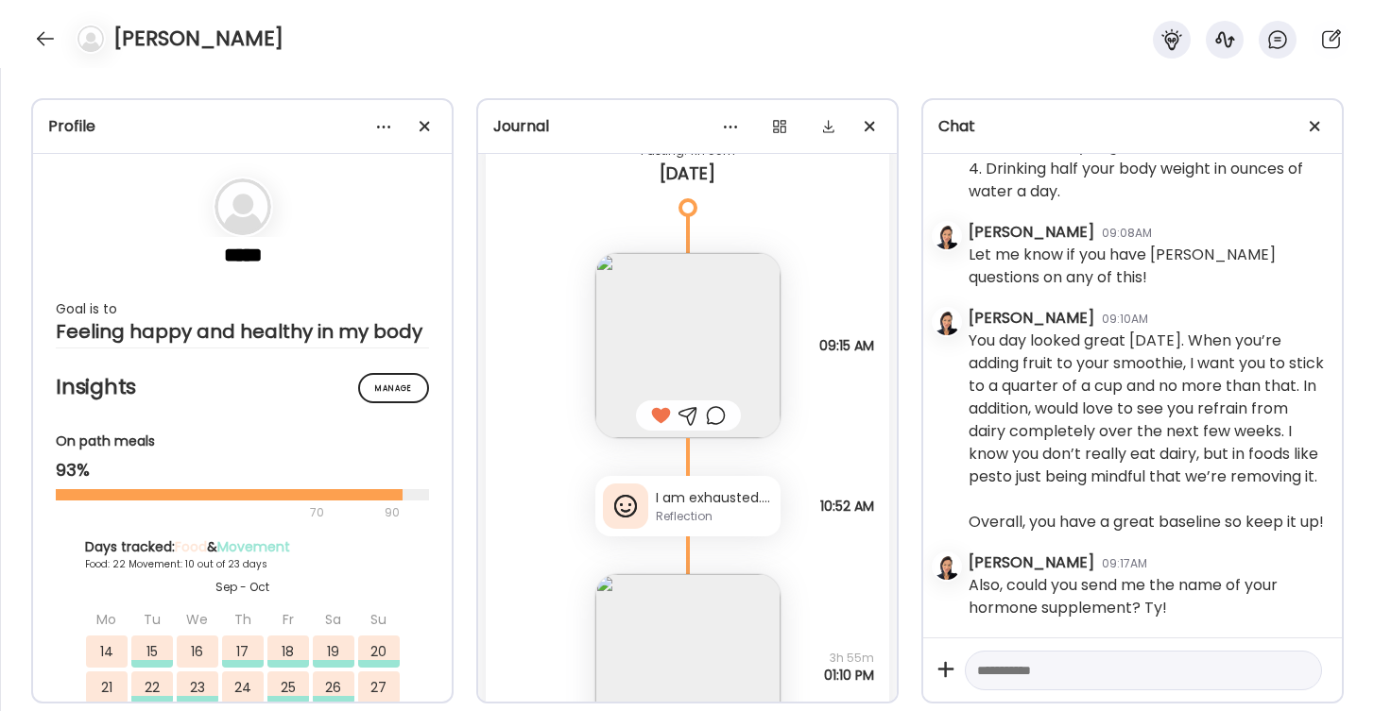
scroll to position [50245, 0]
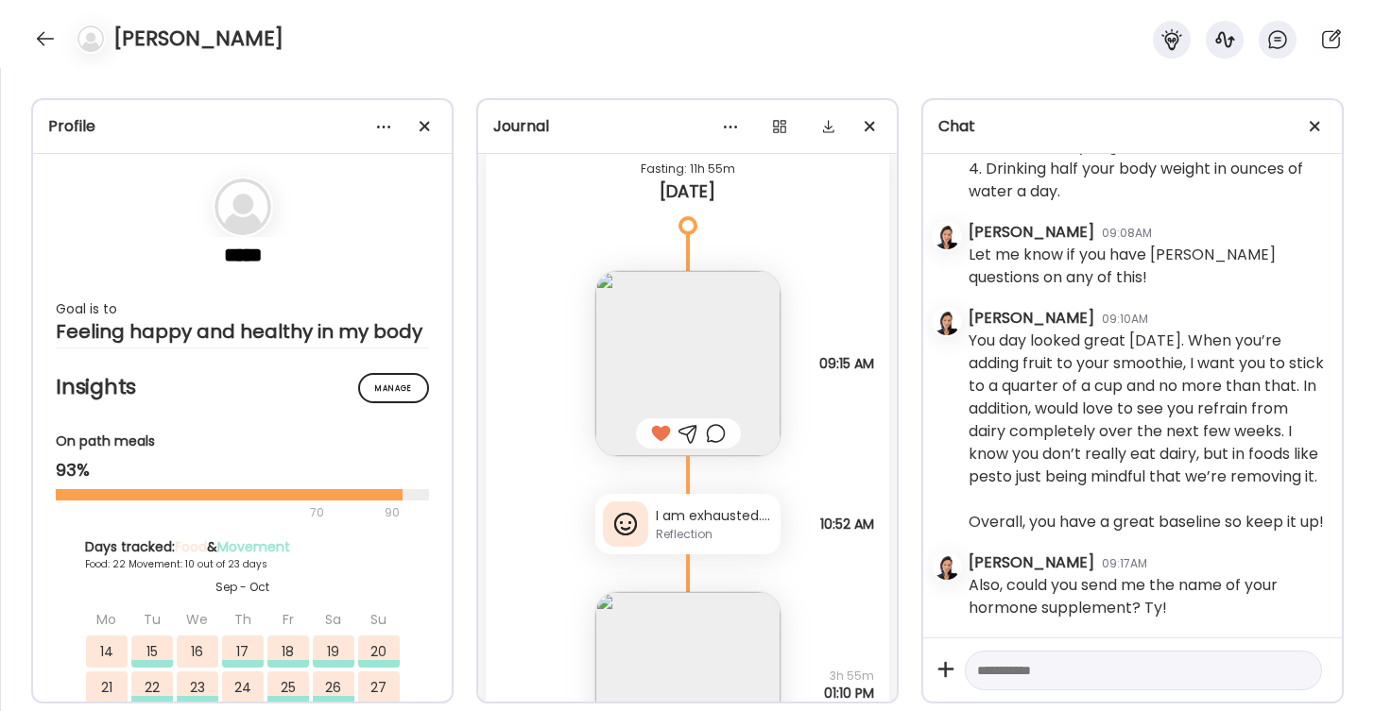
click at [690, 533] on div "Reflection" at bounding box center [714, 534] width 117 height 17
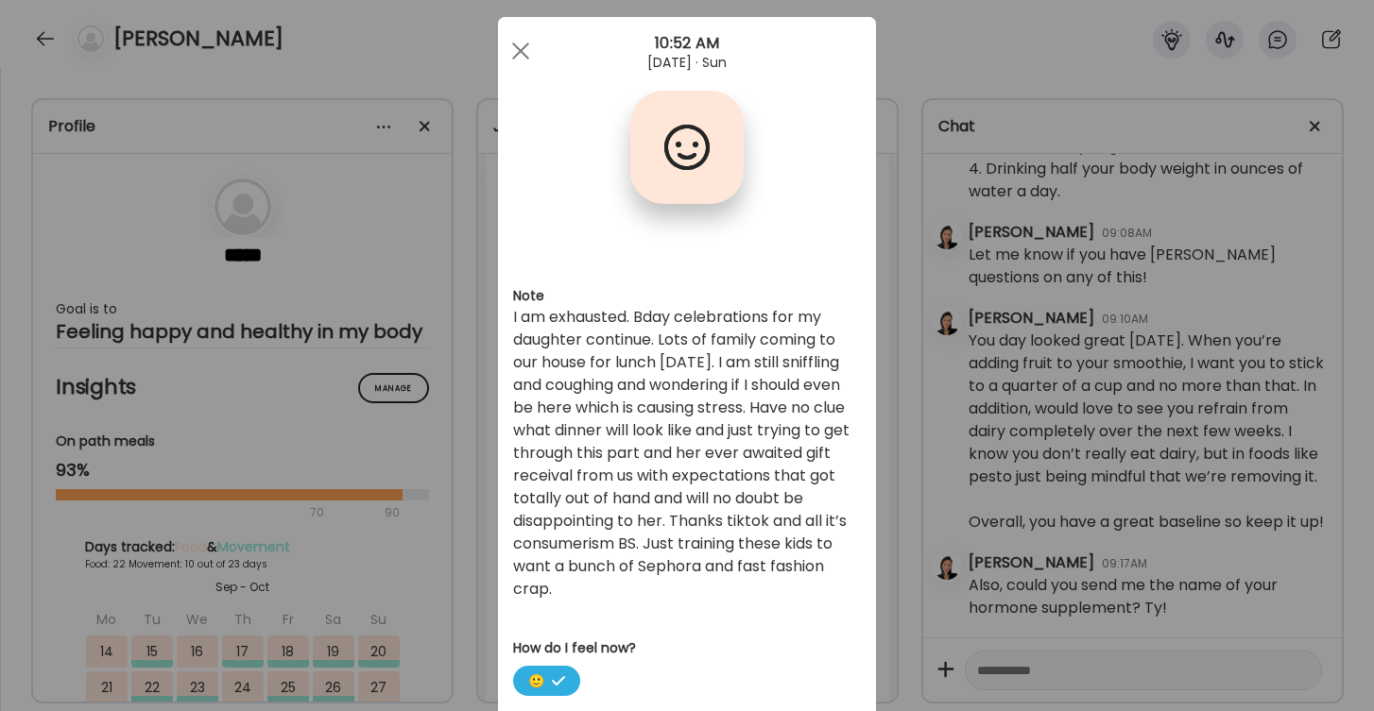
scroll to position [39, 0]
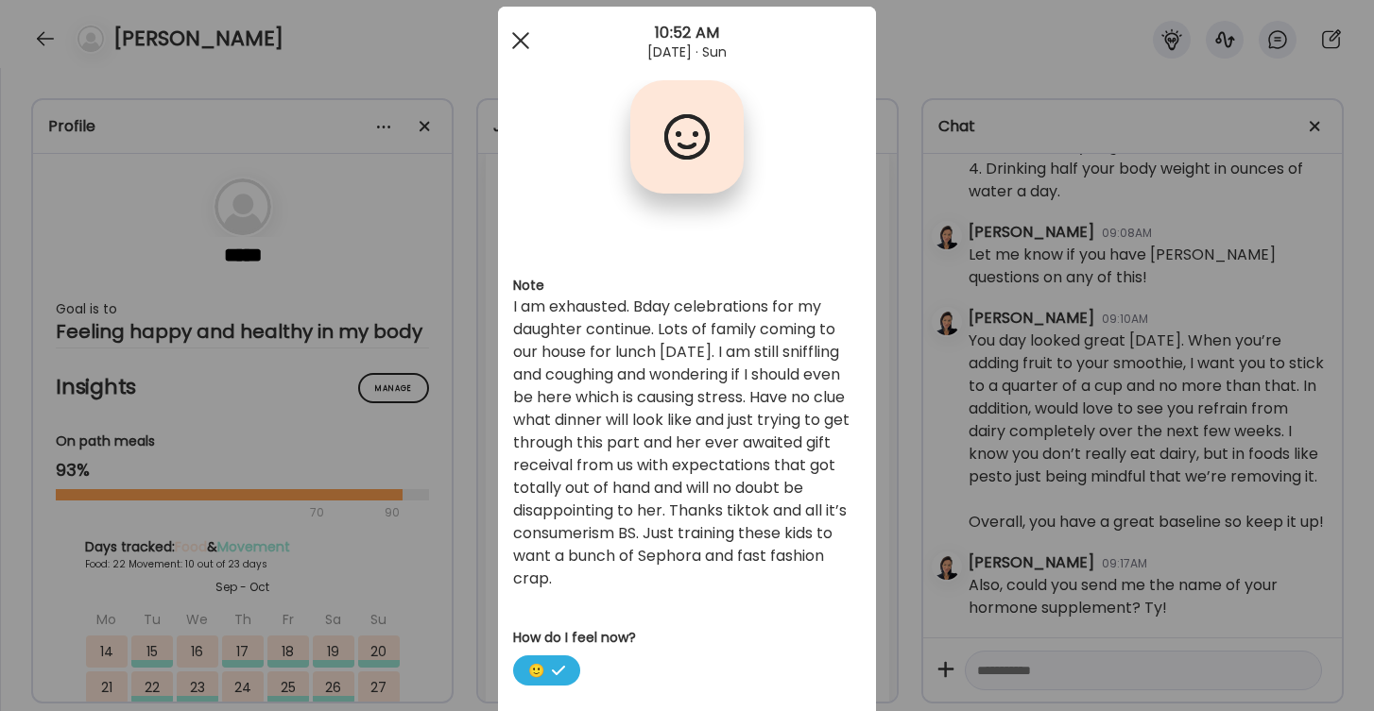
click at [517, 44] on span at bounding box center [520, 40] width 17 height 17
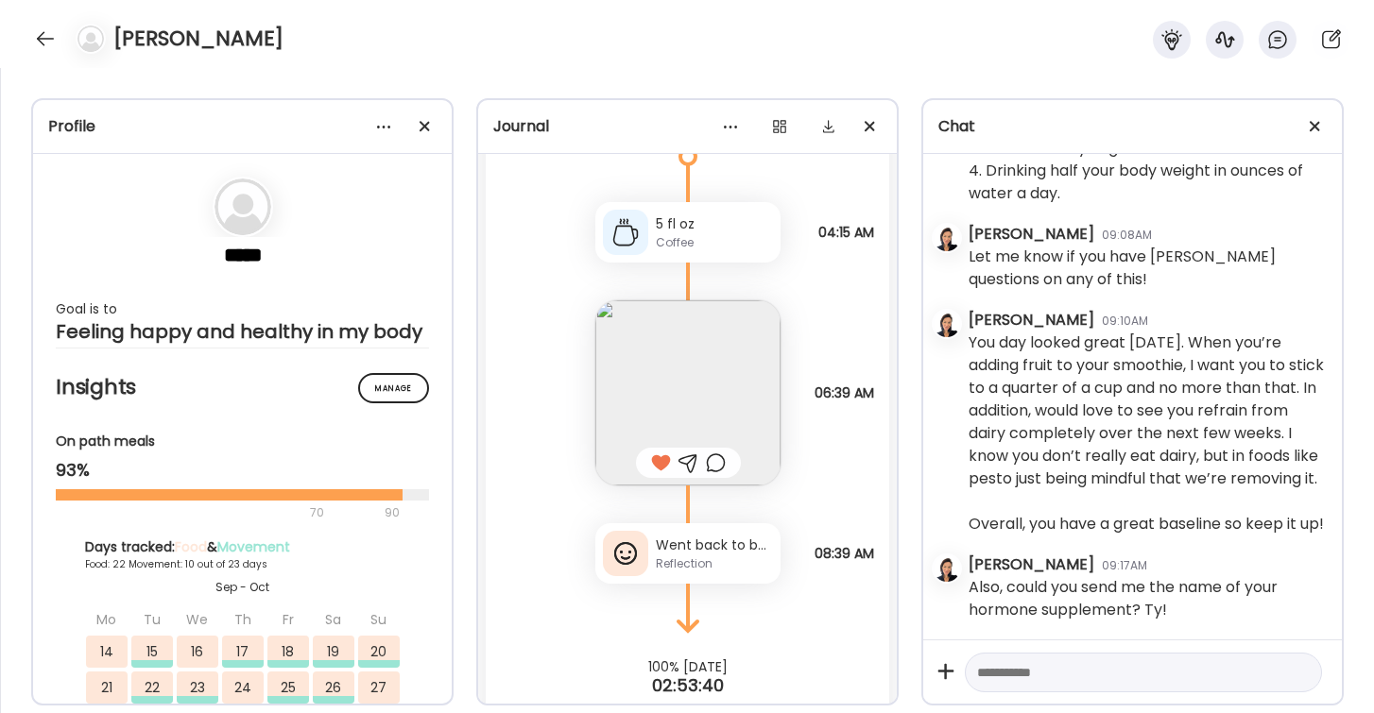
scroll to position [52285, 0]
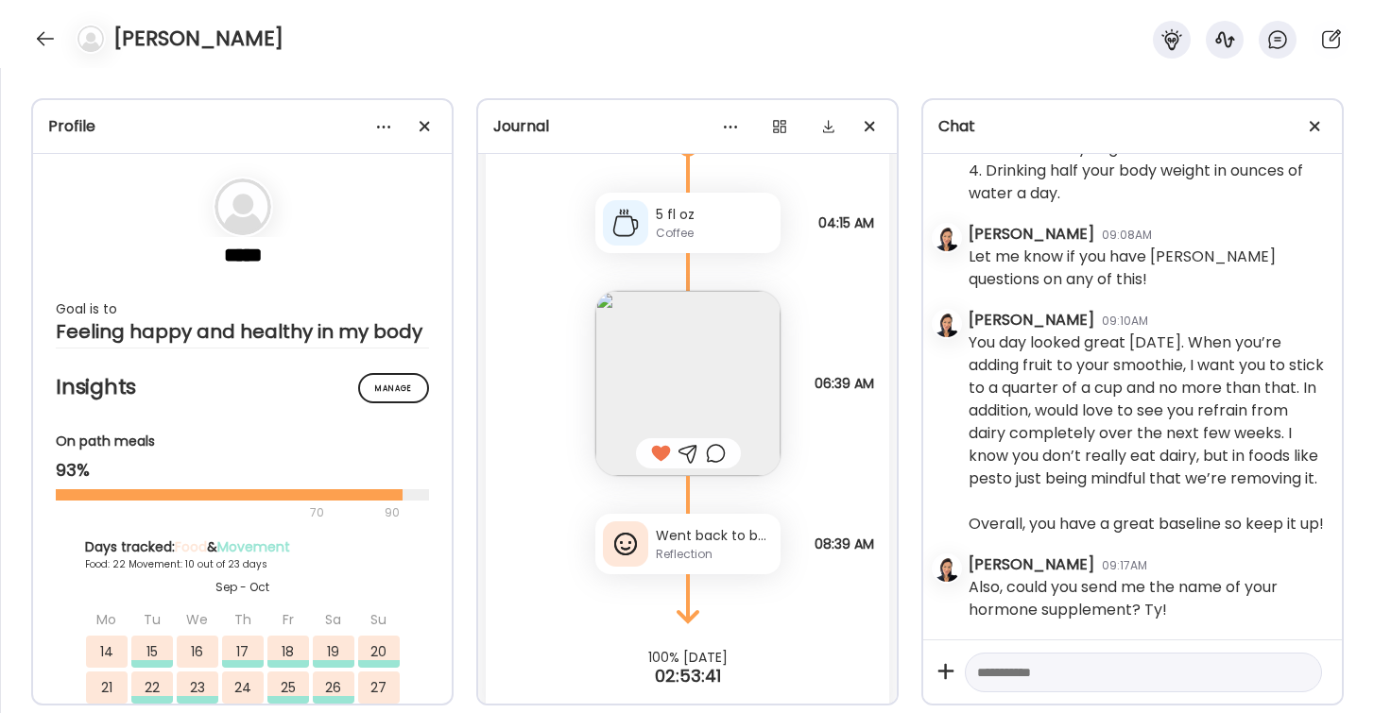
click at [698, 565] on div "Went back to bed until now. Feeling better Reflection" at bounding box center [687, 544] width 185 height 60
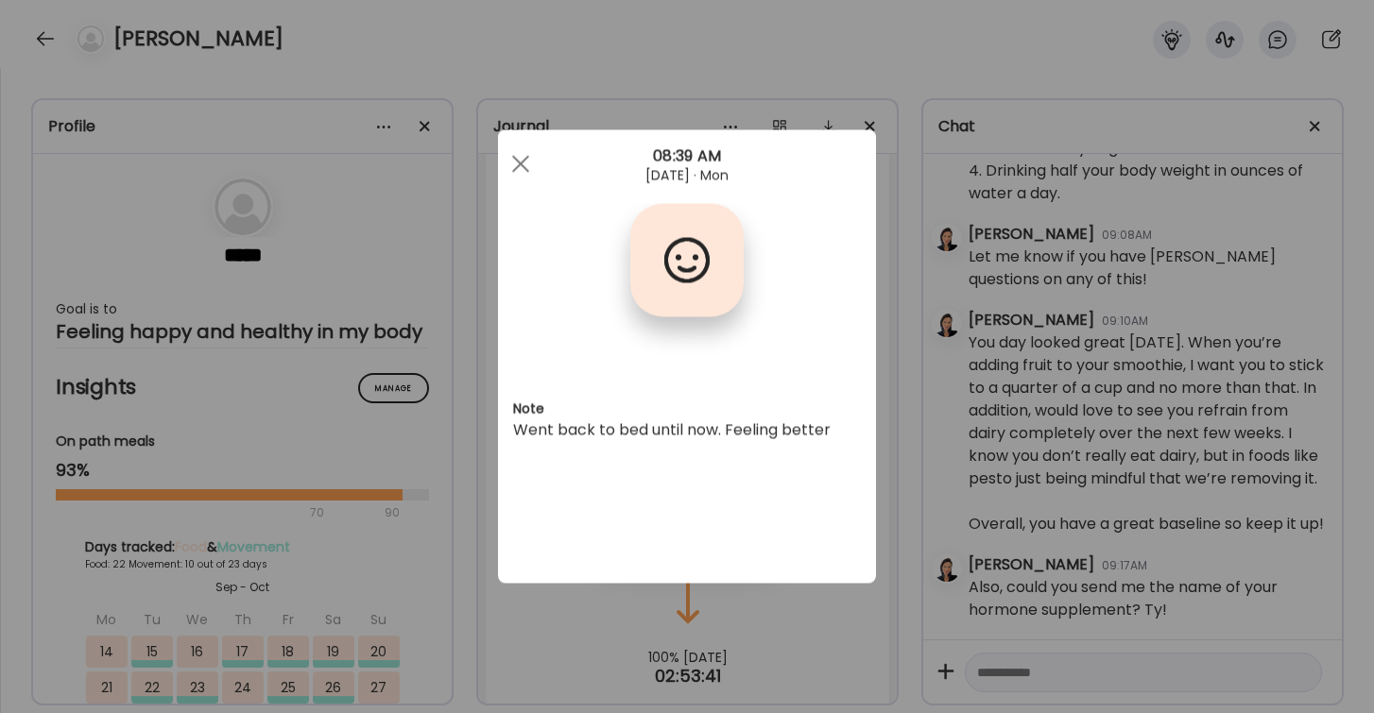
scroll to position [0, 0]
click at [515, 166] on div at bounding box center [521, 164] width 38 height 38
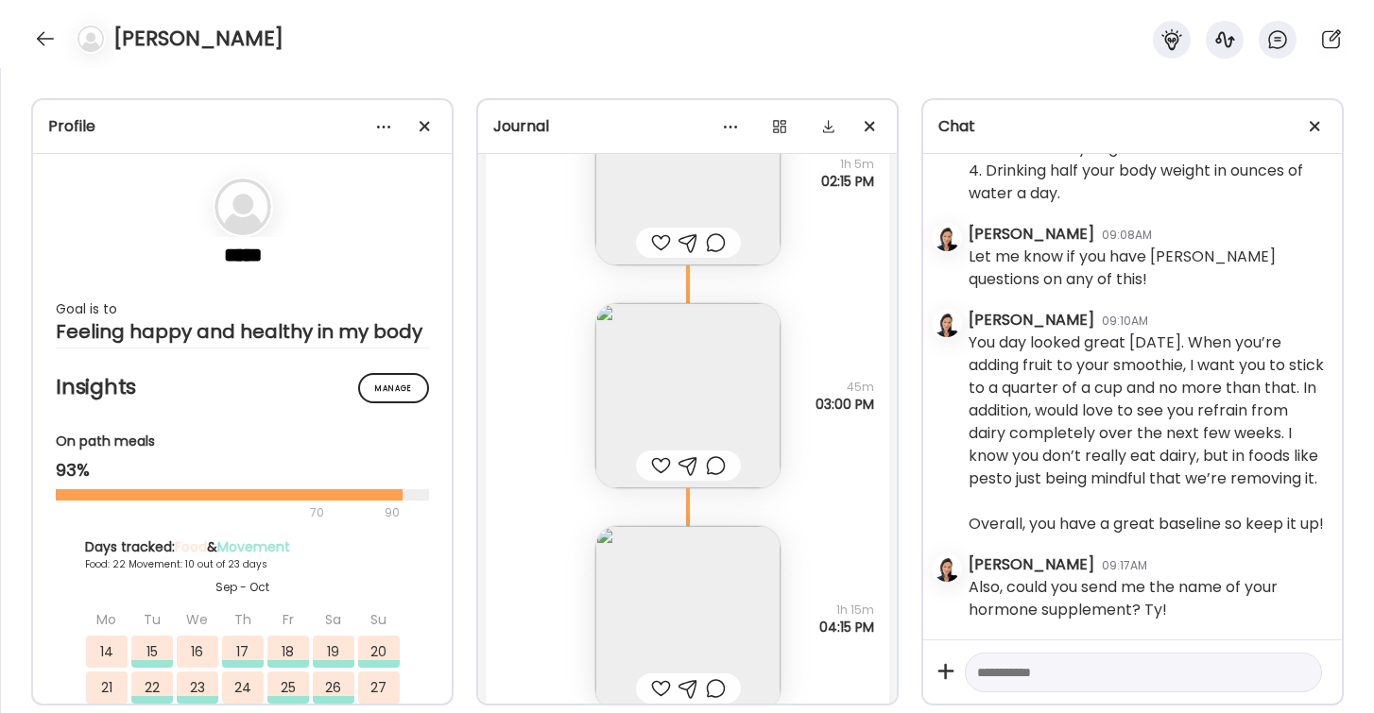
scroll to position [50966, 0]
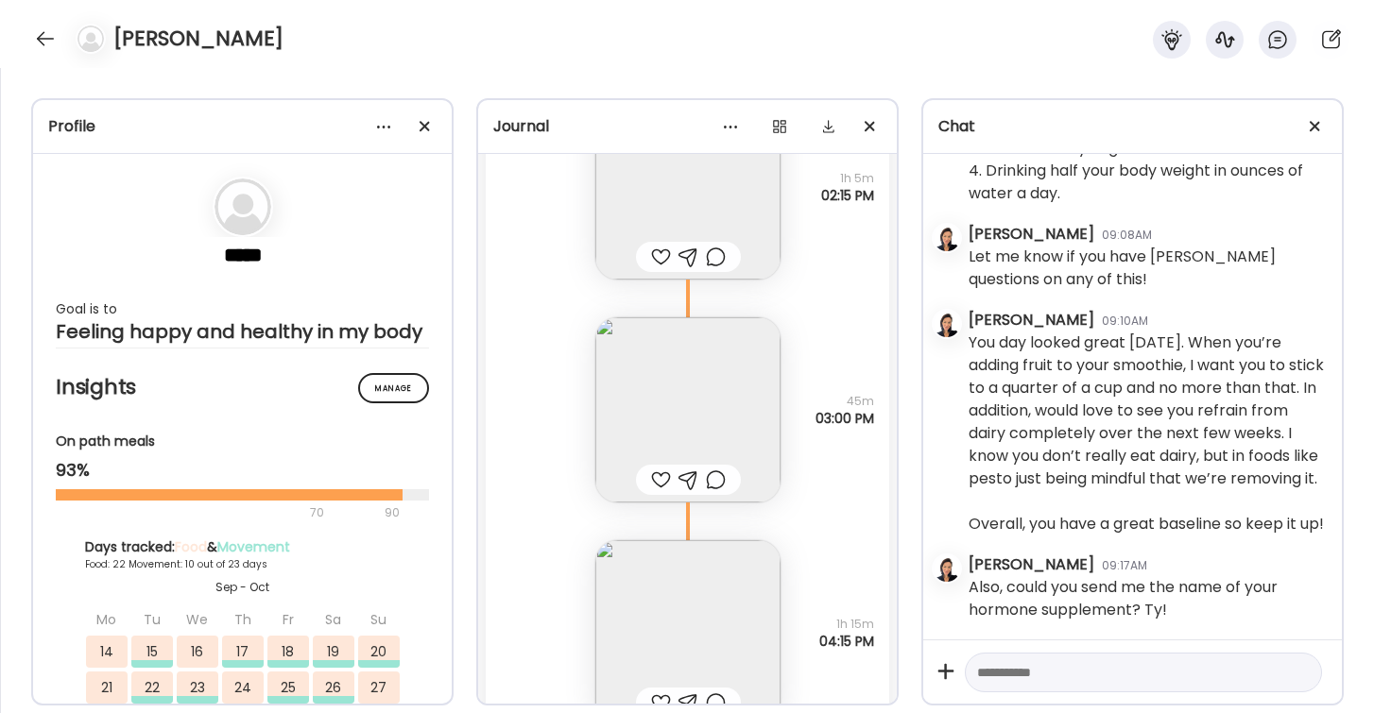
click at [693, 396] on img at bounding box center [687, 409] width 185 height 185
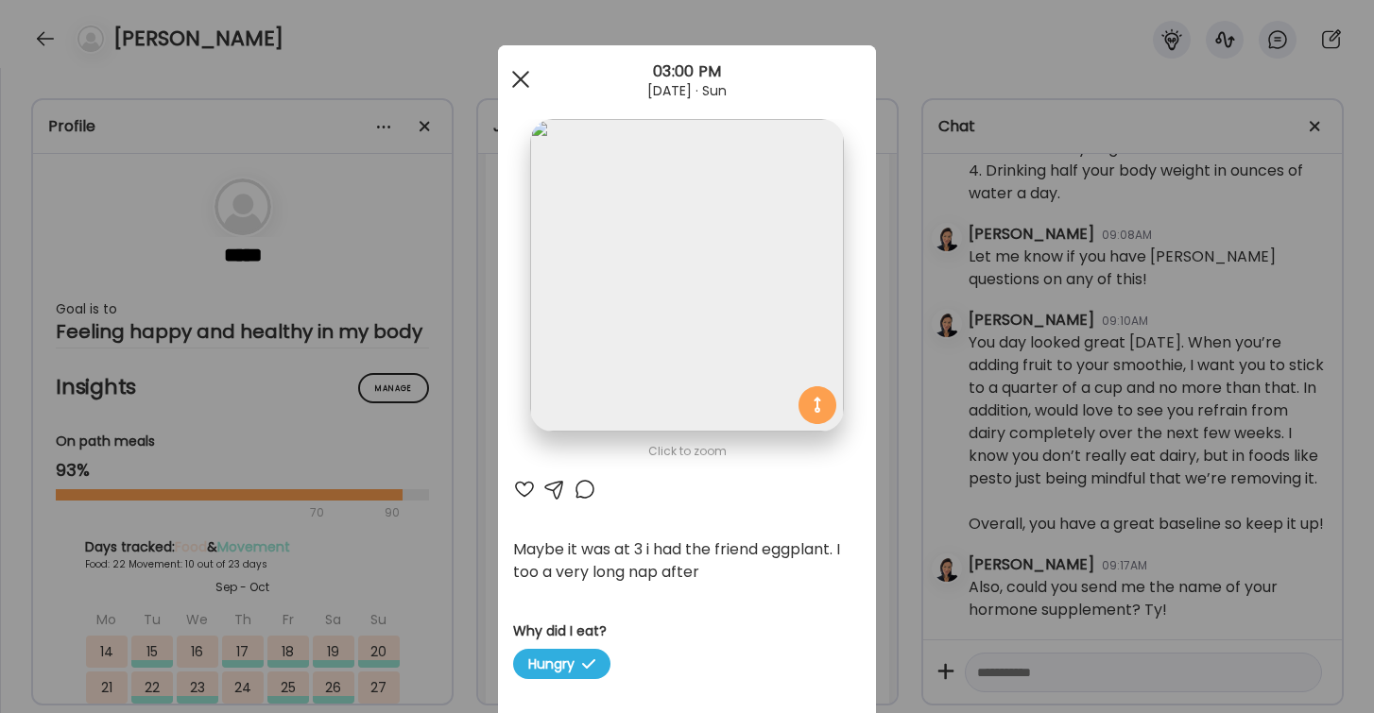
click at [517, 82] on span at bounding box center [520, 79] width 17 height 17
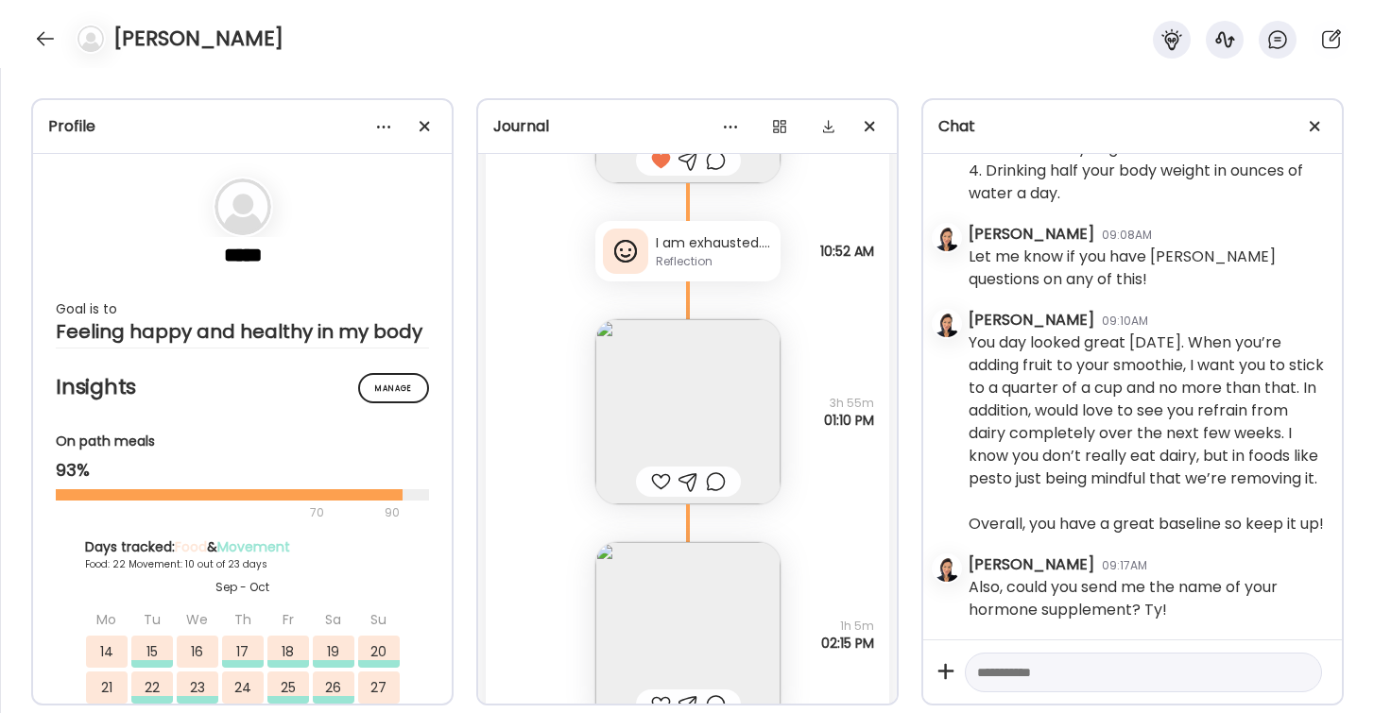
scroll to position [50524, 0]
click at [699, 380] on img at bounding box center [687, 406] width 185 height 185
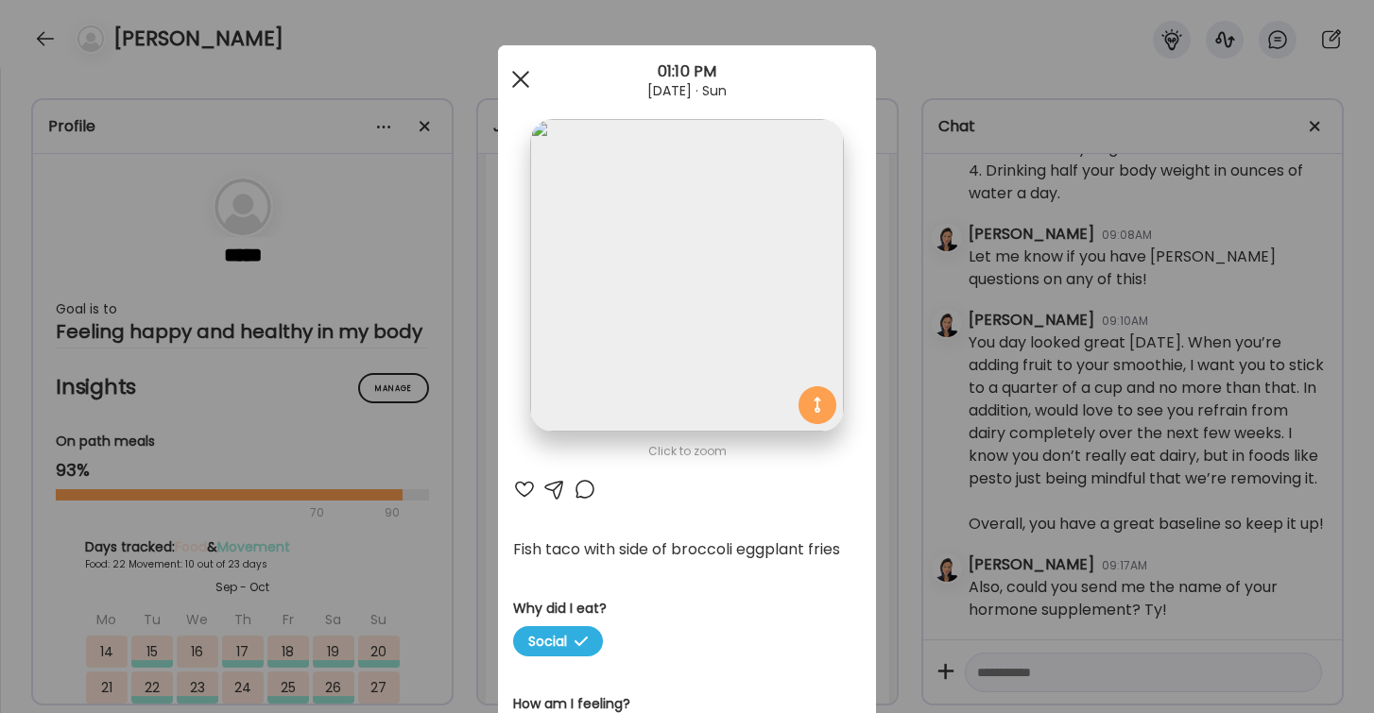
click at [519, 71] on div at bounding box center [521, 79] width 38 height 38
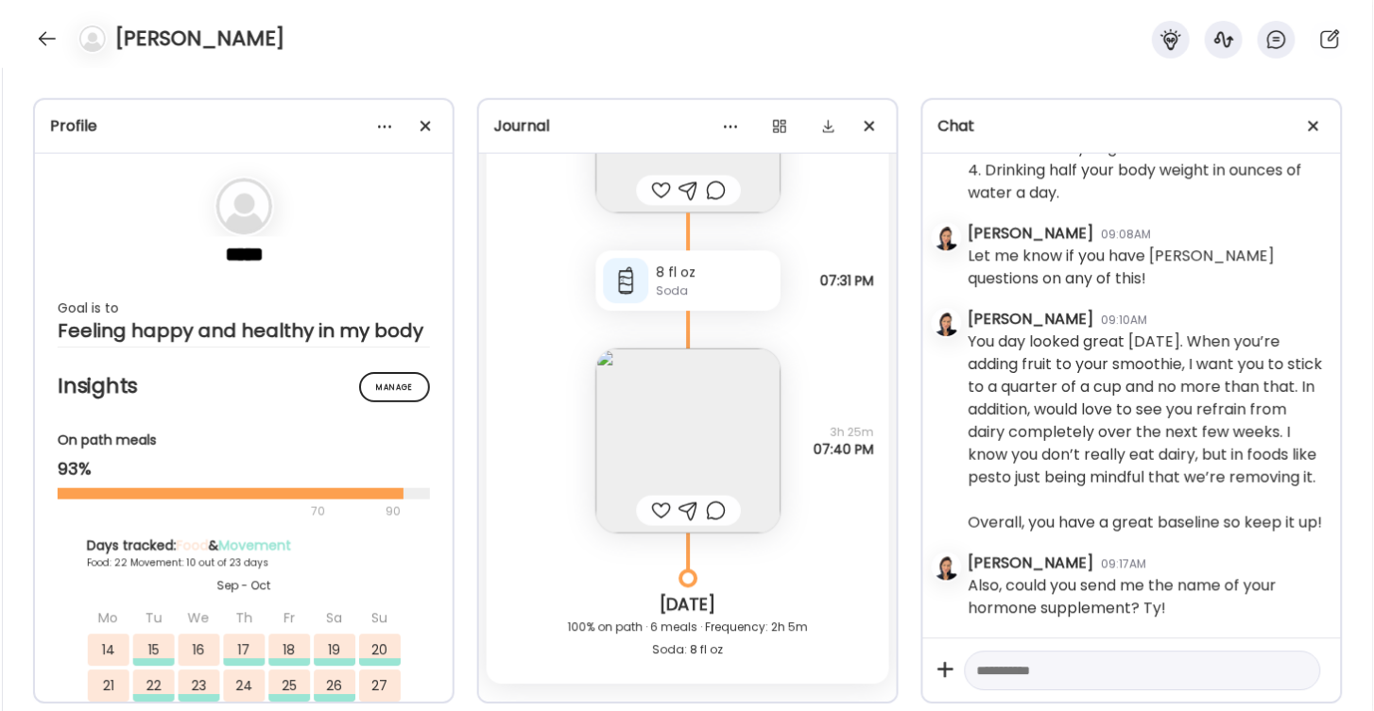
scroll to position [51487, 0]
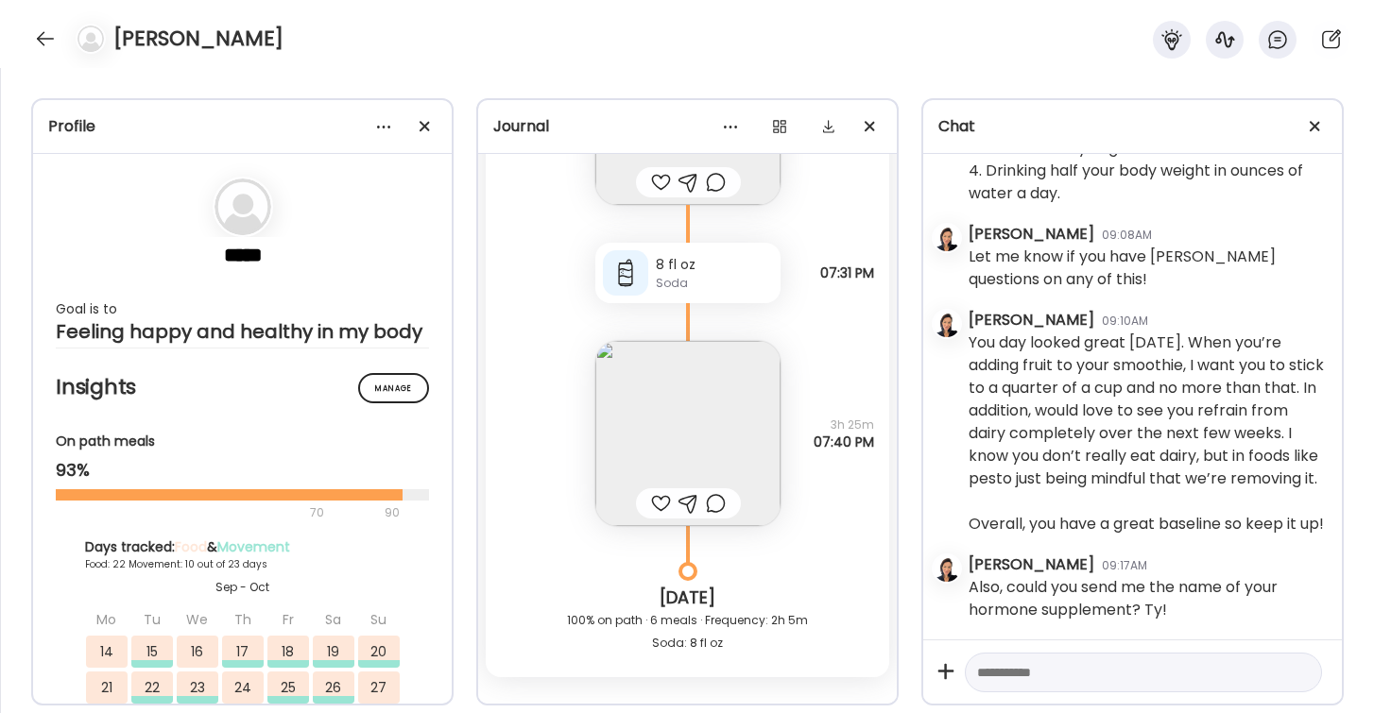
click at [683, 416] on img at bounding box center [687, 433] width 185 height 185
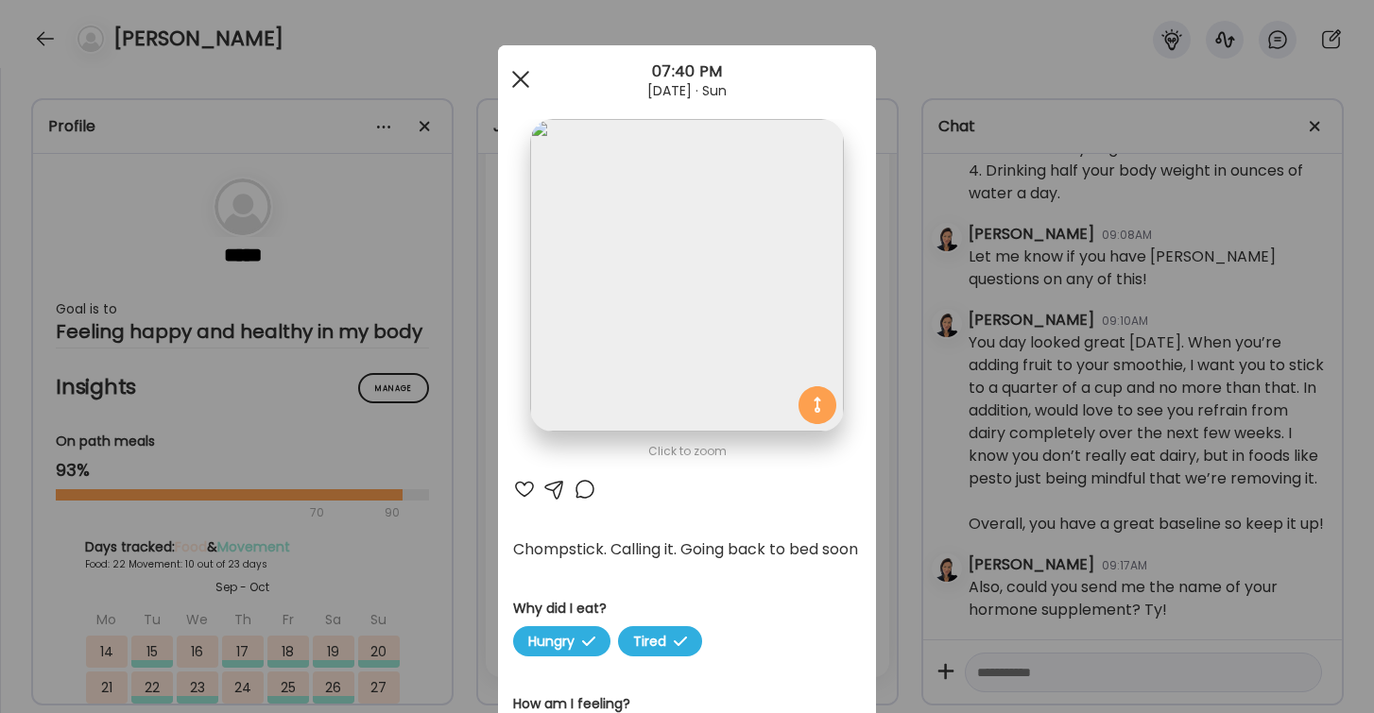
click at [520, 79] on span at bounding box center [520, 79] width 17 height 17
